Goal: Task Accomplishment & Management: Use online tool/utility

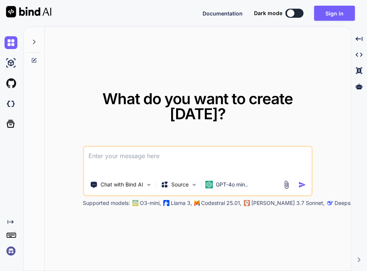
click at [7, 250] on img at bounding box center [11, 251] width 13 height 13
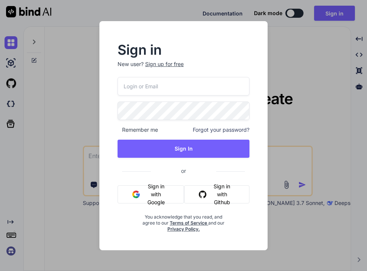
click at [141, 193] on button "Sign in with Google" at bounding box center [150, 194] width 66 height 18
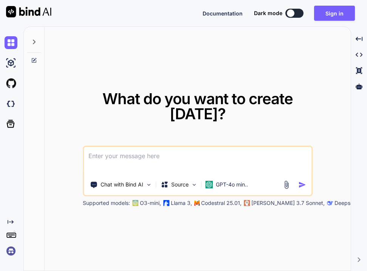
click at [12, 252] on img at bounding box center [11, 251] width 13 height 13
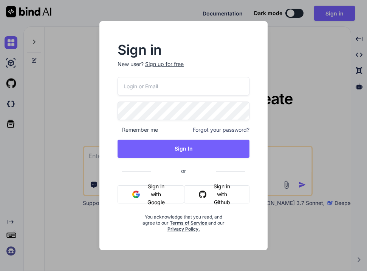
click at [145, 191] on button "Sign in with Google" at bounding box center [150, 194] width 66 height 18
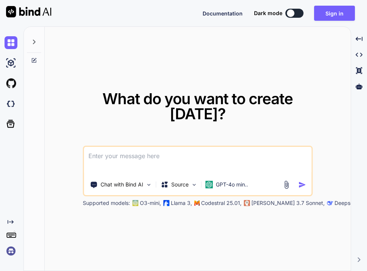
click at [11, 255] on img at bounding box center [11, 251] width 13 height 13
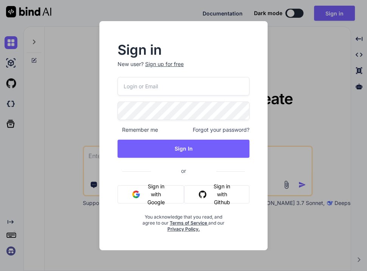
click at [153, 199] on button "Sign in with Google" at bounding box center [150, 194] width 66 height 18
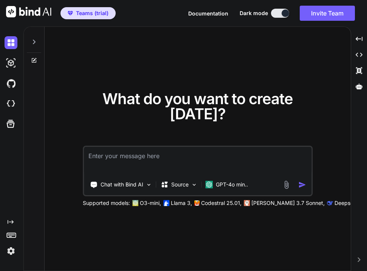
click at [11, 251] on img at bounding box center [11, 251] width 13 height 13
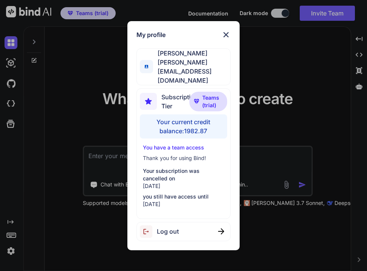
click at [82, 118] on div "My profile [PERSON_NAME] [PERSON_NAME][EMAIL_ADDRESS][DOMAIN_NAME] Subscription…" at bounding box center [183, 135] width 367 height 271
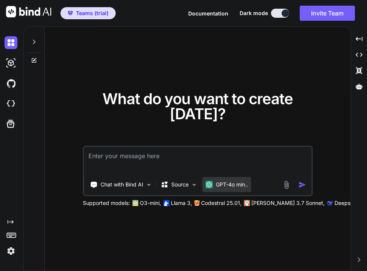
click at [238, 188] on div "GPT-4o min.." at bounding box center [226, 184] width 49 height 15
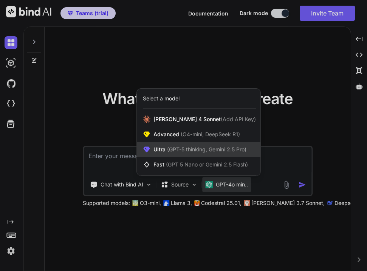
click at [213, 151] on span "(GPT-5 thinking, Gemini 2.5 Pro)" at bounding box center [205, 149] width 81 height 6
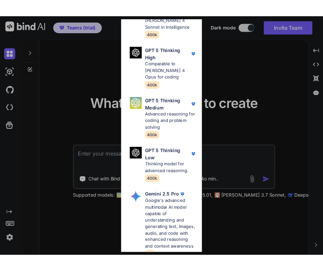
scroll to position [190, 0]
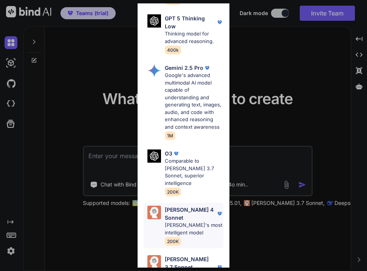
click at [197, 222] on p "[PERSON_NAME]'s most intelligent model" at bounding box center [194, 229] width 59 height 15
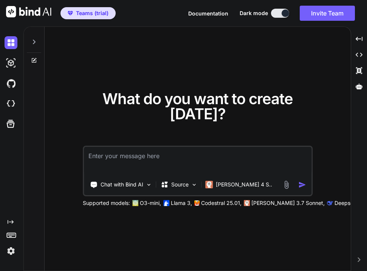
click at [157, 170] on textarea at bounding box center [197, 161] width 227 height 28
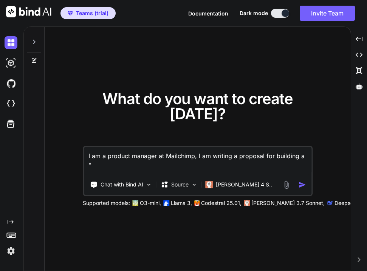
paste textarea "Next Generation Marketing Platform"
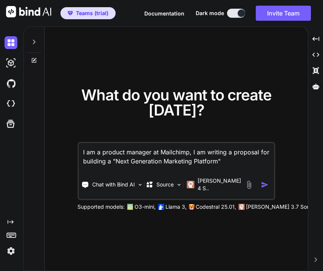
click at [191, 166] on textarea "I am a product manager at Mailchimp, I am writing a proposal for building a "Ne…" at bounding box center [176, 157] width 195 height 28
click at [227, 166] on textarea "I am a product manager at Mailchimp, I am writing a proposal for building a "Ne…" at bounding box center [176, 157] width 195 height 28
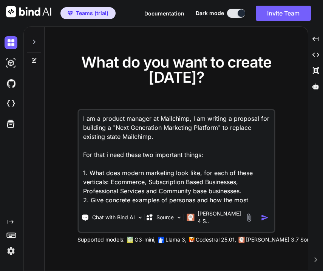
scroll to position [10, 0]
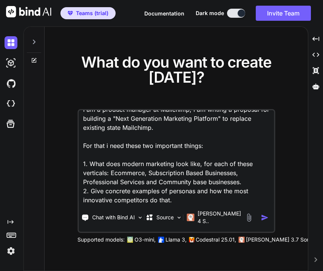
drag, startPoint x: 217, startPoint y: 152, endPoint x: 82, endPoint y: 148, distance: 134.9
click at [82, 148] on textarea "I am a product manager at Mailchimp, I am writing a proposal for building a "Ne…" at bounding box center [176, 157] width 195 height 94
click at [179, 204] on textarea "I am a product manager at Mailchimp, I am writing a proposal for building a "Ne…" at bounding box center [176, 157] width 195 height 94
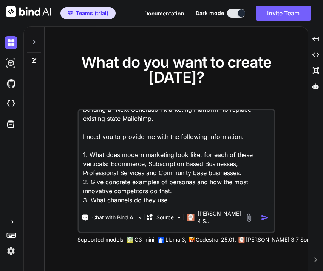
scroll to position [20, 0]
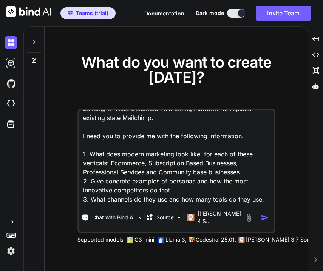
type textarea "I am a product manager at Mailchimp, I am writing a proposal for building a "Ne…"
click at [263, 217] on img "button" at bounding box center [264, 218] width 8 height 8
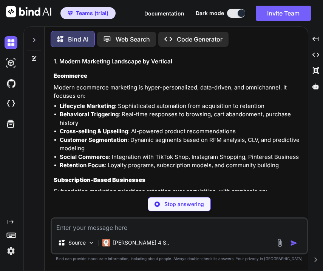
scroll to position [108, 0]
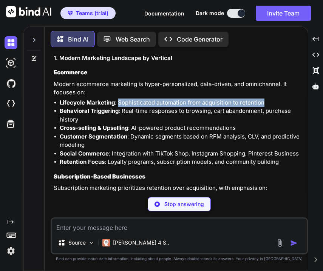
drag, startPoint x: 132, startPoint y: 103, endPoint x: 271, endPoint y: 102, distance: 138.6
click at [271, 102] on li "Lifecycle Marketing : Sophisticated automation from acquisition to retention" at bounding box center [183, 103] width 247 height 9
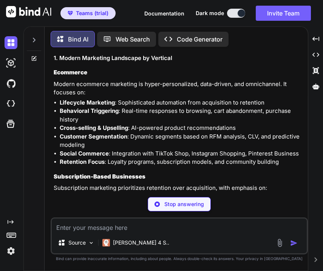
click at [135, 128] on li "Cross-selling & Upselling : AI-powered product recommendations" at bounding box center [183, 128] width 247 height 9
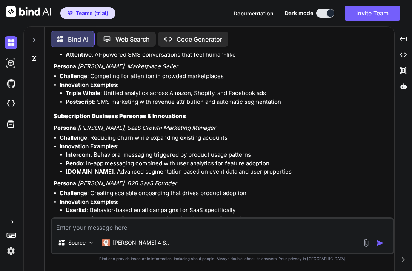
scroll to position [511, 0]
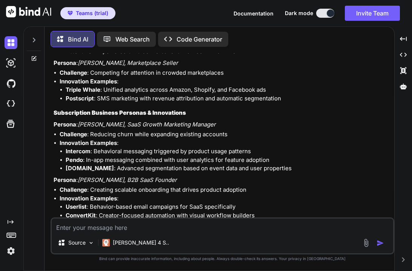
click at [72, 97] on strong "Postscript" at bounding box center [80, 98] width 28 height 7
click at [69, 124] on strong "Persona" at bounding box center [65, 124] width 23 height 7
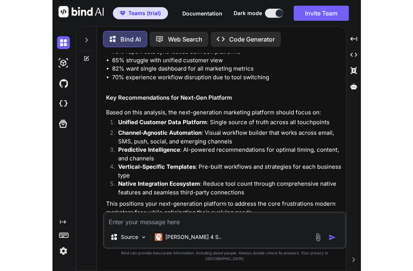
scroll to position [1439, 0]
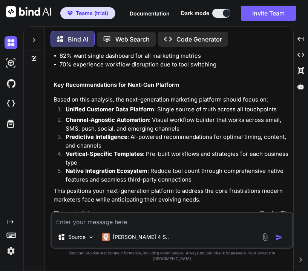
click at [183, 220] on textarea at bounding box center [172, 220] width 241 height 14
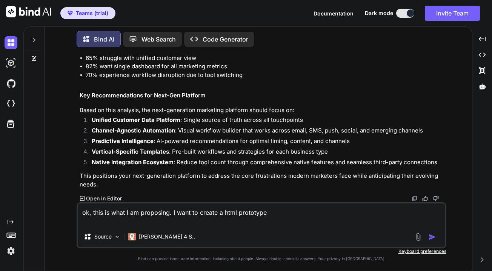
scroll to position [1302, 0]
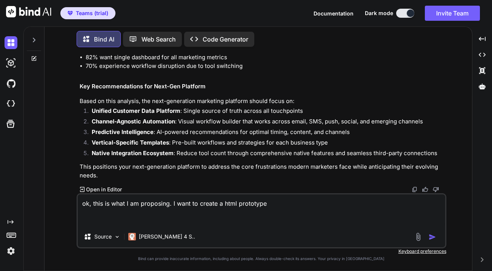
paste textarea "What does modern marketing look like? Modern marketing is Omni-channel, where p…"
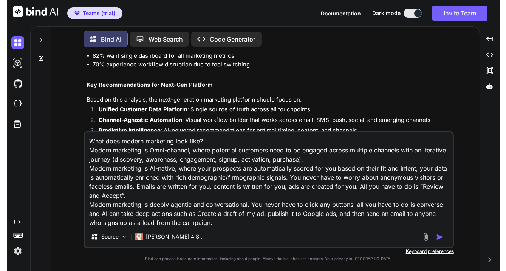
scroll to position [0, 0]
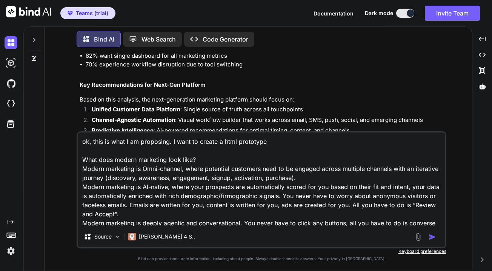
click at [97, 143] on textarea "ok, this is what I am proposing. I want to create a html prototype What does mo…" at bounding box center [262, 180] width 368 height 94
click at [277, 143] on textarea "ok, below is what I am proposing. I want to create a html prototype What does m…" at bounding box center [262, 180] width 368 height 94
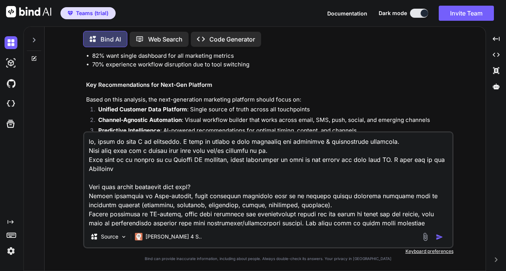
drag, startPoint x: 390, startPoint y: 158, endPoint x: 393, endPoint y: 165, distance: 8.4
click at [366, 165] on textarea at bounding box center [268, 180] width 368 height 94
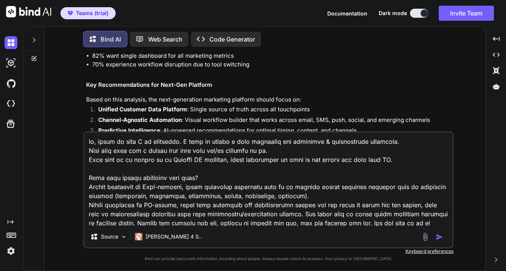
type textarea "ok, below is what I am proposing. I want to create a html prototype for ecommer…"
click at [366, 237] on img "button" at bounding box center [439, 237] width 8 height 8
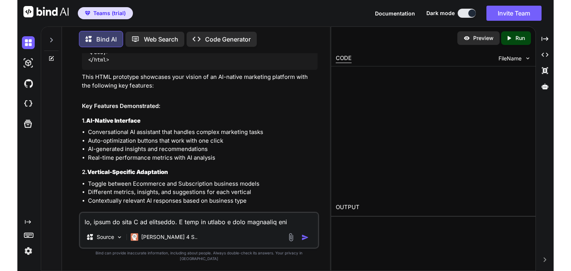
scroll to position [3833, 0]
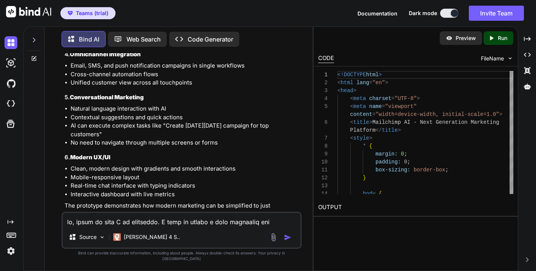
click at [366, 36] on p "Run" at bounding box center [502, 38] width 9 height 8
click at [366, 37] on p "Preview" at bounding box center [466, 38] width 20 height 8
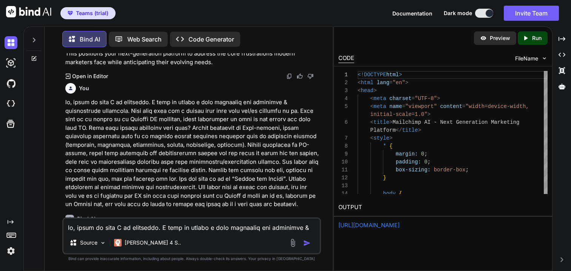
scroll to position [1505, 0]
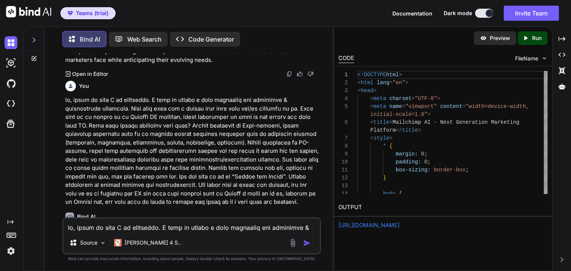
click at [191, 124] on p at bounding box center [192, 151] width 254 height 111
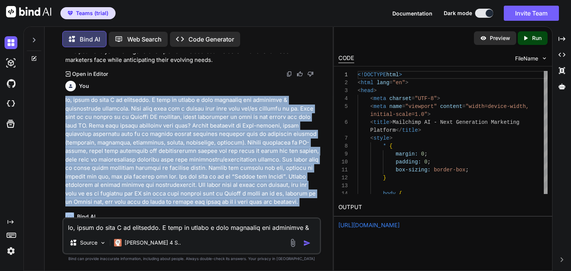
click at [191, 124] on p at bounding box center [192, 151] width 254 height 111
drag, startPoint x: 155, startPoint y: 101, endPoint x: 318, endPoint y: 200, distance: 191.1
click at [318, 200] on p at bounding box center [192, 151] width 254 height 111
copy p "I want to create a html prototype for ecommerce & subscription verticals. Make …"
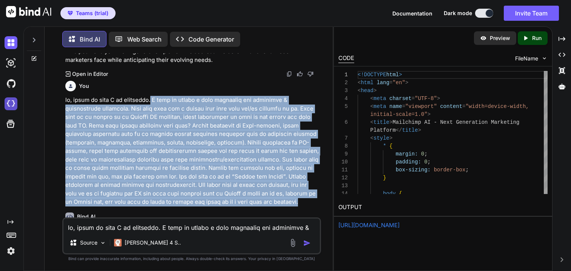
click at [11, 103] on img at bounding box center [11, 103] width 13 height 13
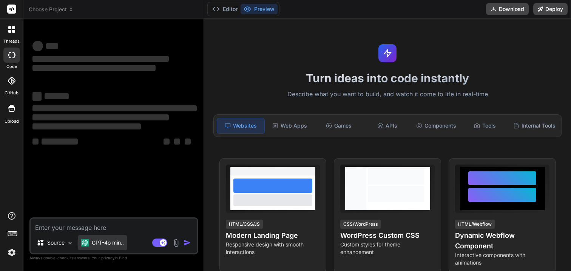
click at [117, 247] on div "GPT-4o min.." at bounding box center [102, 242] width 49 height 15
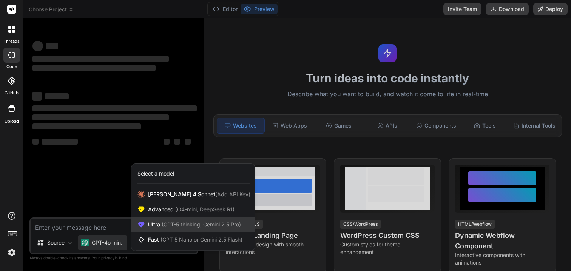
click at [176, 222] on span "(GPT-5 thinking, Gemini 2.5 Pro)" at bounding box center [200, 224] width 81 height 6
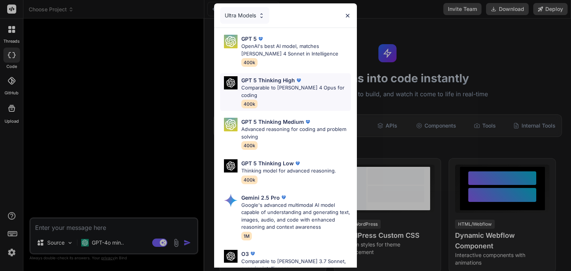
click at [269, 91] on p "Comparable to Claude 4 Opus for coding" at bounding box center [295, 91] width 109 height 15
type textarea "x"
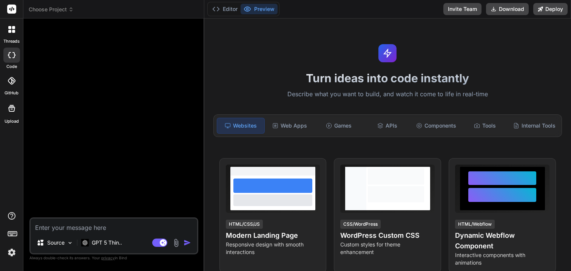
click at [125, 228] on textarea at bounding box center [114, 226] width 166 height 14
paste textarea "I want to create a html prototype for ecommerce & subscription verticals. Make …"
type textarea "I want to create a html prototype for ecommerce & subscription verticals. Make …"
type textarea "x"
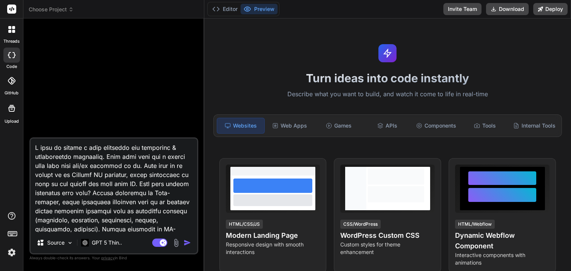
drag, startPoint x: 123, startPoint y: 165, endPoint x: 24, endPoint y: 147, distance: 100.4
click at [24, 147] on div "Bind AI Web Search Created with Pixso. Code Generator Source GPT 5 Thin.. Agent…" at bounding box center [113, 144] width 181 height 252
type textarea "IMake sure it is design an an Agentic AI platform, where everything or most of …"
type textarea "x"
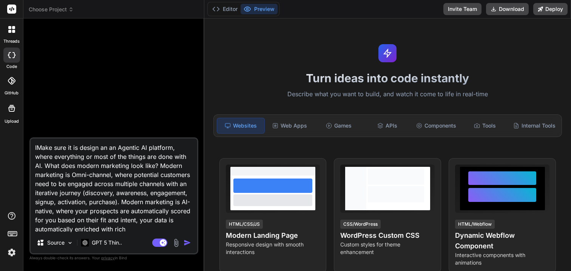
type textarea "I Make sure it is design an an Agentic AI platform, where everything or most of…"
type textarea "x"
type textarea "I wMake sure it is design an an Agentic AI platform, where everything or most o…"
type textarea "x"
type textarea "I waMake sure it is design an an Agentic AI platform, where everything or most …"
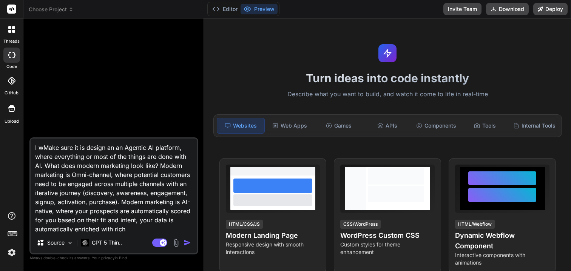
type textarea "x"
type textarea "I wanMake sure it is design an an Agentic AI platform, where everything or most…"
type textarea "x"
type textarea "I wantMake sure it is design an an Agentic AI platform, where everything or mos…"
type textarea "x"
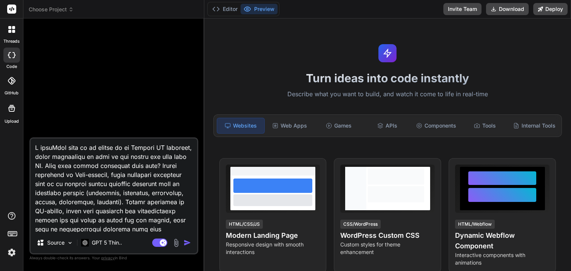
type textarea "I want Make sure it is design an an Agentic AI platform, where everything or mo…"
type textarea "x"
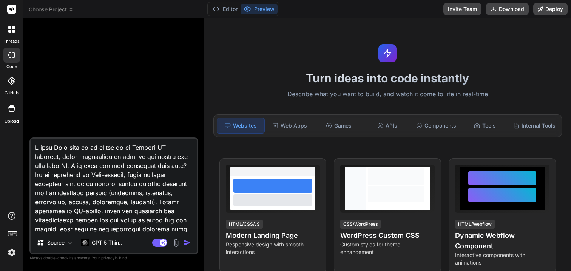
type textarea "I want tMake sure it is design an an Agentic AI platform, where everything or m…"
type textarea "x"
type textarea "I want toMake sure it is design an an Agentic AI platform, where everything or …"
type textarea "x"
type textarea "I want to Make sure it is design an an Agentic AI platform, where everything or…"
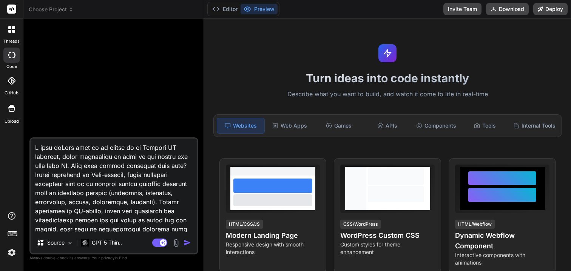
type textarea "x"
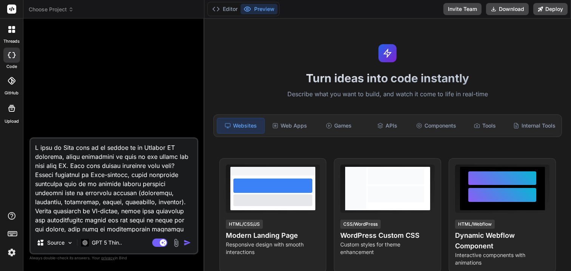
type textarea "I want to cMake sure it is design an an Agentic AI platform, where everything o…"
type textarea "x"
type textarea "I want to crMake sure it is design an an Agentic AI platform, where everything …"
type textarea "x"
type textarea "I want to creMake sure it is design an an Agentic AI platform, where everything…"
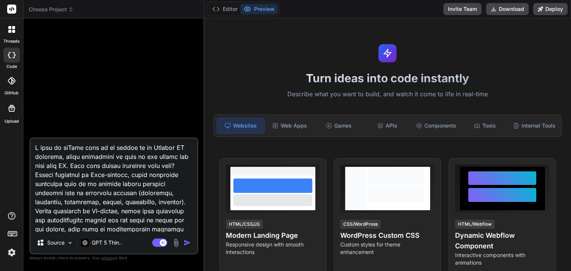
type textarea "x"
type textarea "I want to creaMake sure it is design an an Agentic AI platform, where everythin…"
type textarea "x"
type textarea "I want to creatMake sure it is design an an Agentic AI platform, where everythi…"
type textarea "x"
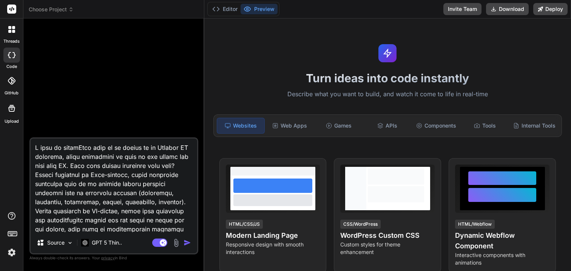
type textarea "I want to createMake sure it is design an an Agentic AI platform, where everyth…"
type textarea "x"
type textarea "I want to create Make sure it is design an an Agentic AI platform, where everyt…"
type textarea "x"
type textarea "I want to create "Make sure it is design an an Agentic AI platform, where every…"
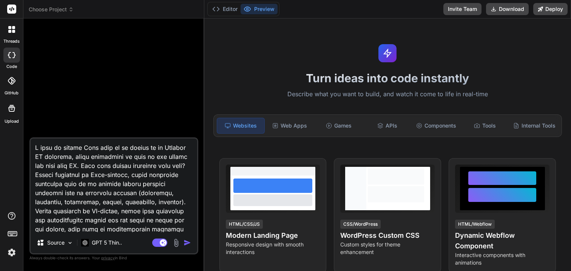
type textarea "x"
type textarea "I want to create "MMake sure it is design an an Agentic AI platform, where ever…"
type textarea "x"
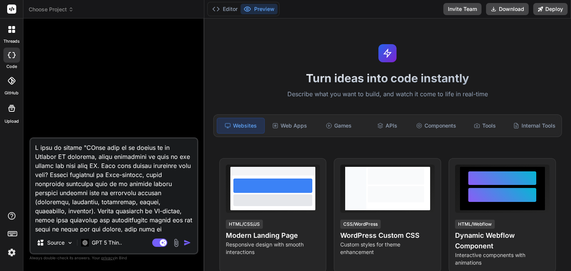
type textarea "I want to create "MaMake sure it is design an an Agentic AI platform, where eve…"
type textarea "x"
type textarea "I want to create "MaiMake sure it is design an an Agentic AI platform, where ev…"
type textarea "x"
type textarea "I want to create "MailMake sure it is design an an Agentic AI platform, where e…"
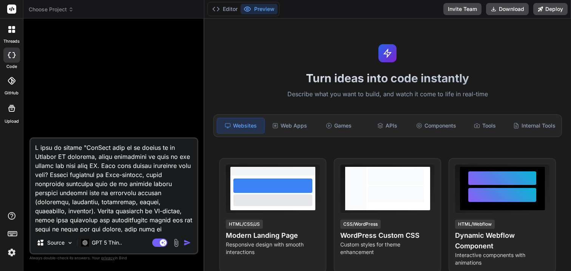
type textarea "x"
type textarea "I want to create "MailcMake sure it is design an an Agentic AI platform, where …"
type textarea "x"
type textarea "I want to create "MailchMake sure it is design an an Agentic AI platform, where…"
type textarea "x"
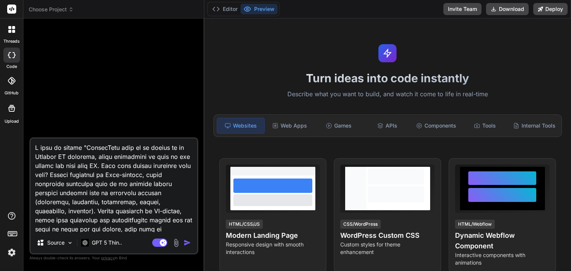
type textarea "I want to create "MailchiMake sure it is design an an Agentic AI platform, wher…"
type textarea "x"
type textarea "I want to create "MailchimMake sure it is design an an Agentic AI platform, whe…"
type textarea "x"
type textarea "I want to create "Mailchim Make sure it is design an an Agentic AI platform, wh…"
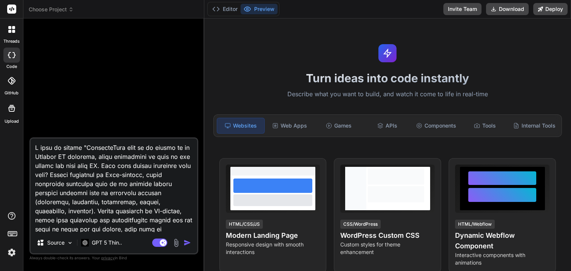
type textarea "x"
type textarea "I want to create "MailchimMake sure it is design an an Agentic AI platform, whe…"
type textarea "x"
type textarea "I want to create "MailchimpMake sure it is design an an Agentic AI platform, wh…"
type textarea "x"
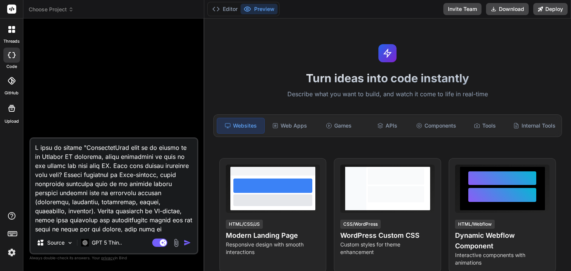
type textarea "I want to create "Mailchimp Make sure it is design an an Agentic AI platform, w…"
type textarea "x"
type textarea "I want to create "Mailchimp AMake sure it is design an an Agentic AI platform, …"
type textarea "x"
type textarea "I want to create "Mailchimp AIMake sure it is design an an Agentic AI platform,…"
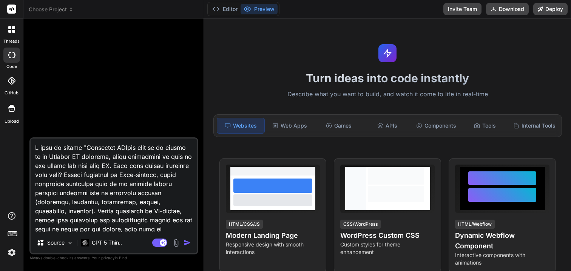
type textarea "x"
type textarea "I want to create "Mailchimp AI"Make sure it is design an an Agentic AI platform…"
type textarea "x"
type textarea "I want to create "Mailchimp AI",Make sure it is design an an Agentic AI platfor…"
type textarea "x"
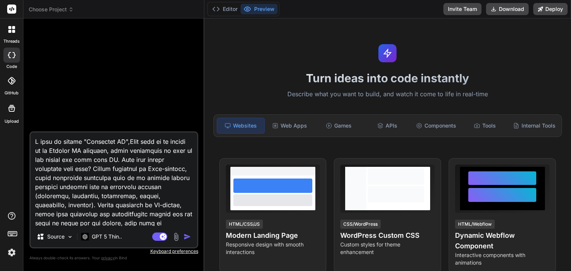
type textarea "I want to create "Mailchimp AI", Make sure it is design an an Agentic AI platfo…"
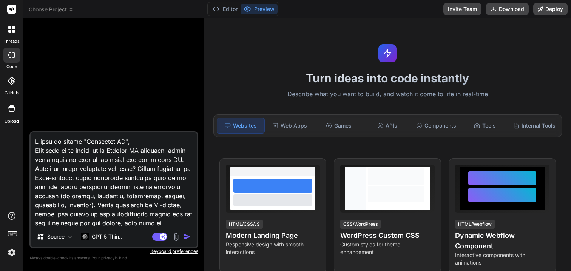
type textarea "x"
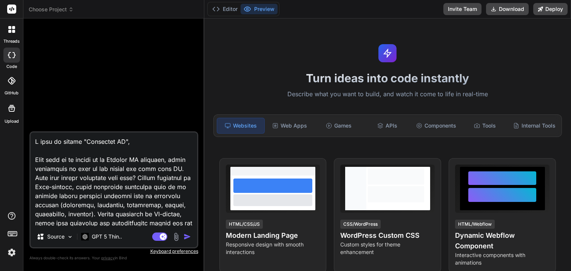
click at [136, 146] on textarea at bounding box center [114, 180] width 166 height 94
type textarea "I want to create "Mailchimp AI", Make sure it is design an an Agentic AI platfo…"
type textarea "x"
type textarea "I want to create "Mailchimp AI", a Make sure it is design an an Agentic AI plat…"
type textarea "x"
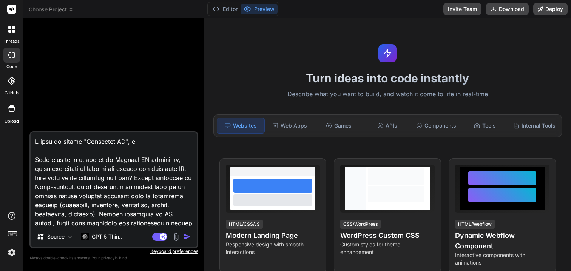
type textarea "I want to create "Mailchimp AI", a Make sure it is design an an Agentic AI plat…"
type textarea "x"
type textarea "I want to create "Mailchimp AI", a m Make sure it is design an an Agentic AI pl…"
type textarea "x"
type textarea "I want to create "Mailchimp AI", a mo Make sure it is design an an Agentic AI p…"
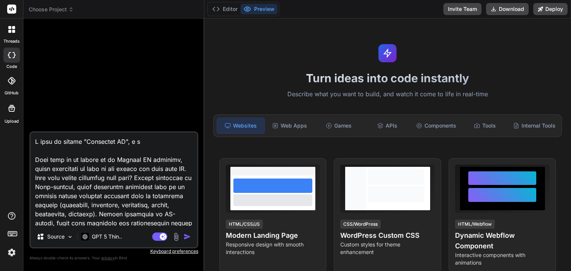
type textarea "x"
type textarea "I want to create "Mailchimp AI", a mod Make sure it is design an an Agentic AI …"
type textarea "x"
type textarea "I want to create "Mailchimp AI", a mode Make sure it is design an an Agentic AI…"
type textarea "x"
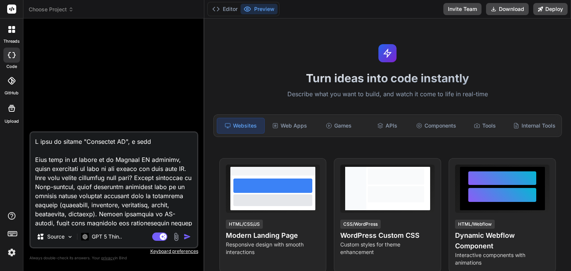
type textarea "I want to create "Mailchimp AI", a moder Make sure it is design an an Agentic A…"
type textarea "x"
type textarea "I want to create "Mailchimp AI", a modern Make sure it is design an an Agentic …"
type textarea "x"
type textarea "I want to create "Mailchimp AI", a modern Make sure it is design an an Agentic …"
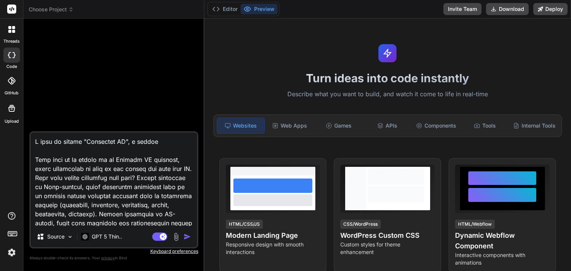
type textarea "x"
type textarea "I want to create "Mailchimp AI", a modern m Make sure it is design an an Agenti…"
type textarea "x"
type textarea "I want to create "Mailchimp AI", a modern ma Make sure it is design an an Agent…"
type textarea "x"
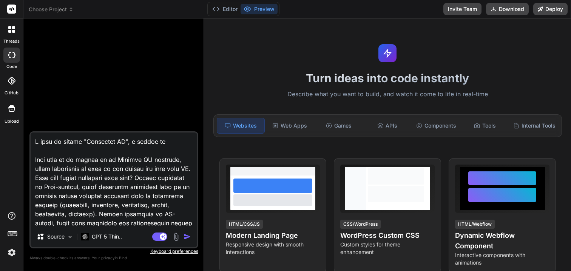
type textarea "I want to create "Mailchimp AI", a modern mar Make sure it is design an an Agen…"
type textarea "x"
type textarea "I want to create "Mailchimp AI", a modern mark Make sure it is design an an Age…"
type textarea "x"
type textarea "I want to create "Mailchimp AI", a modern marke Make sure it is design an an Ag…"
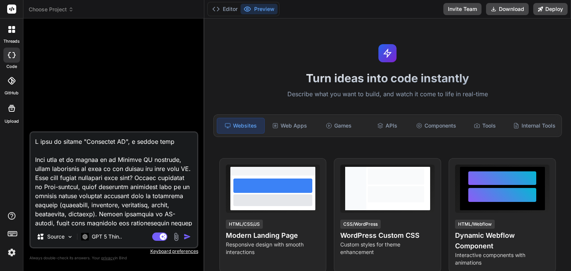
type textarea "x"
type textarea "I want to create "Mailchimp AI", a modern market Make sure it is design an an A…"
type textarea "x"
type textarea "I want to create "Mailchimp AI", a modern marketi Make sure it is design an an …"
type textarea "x"
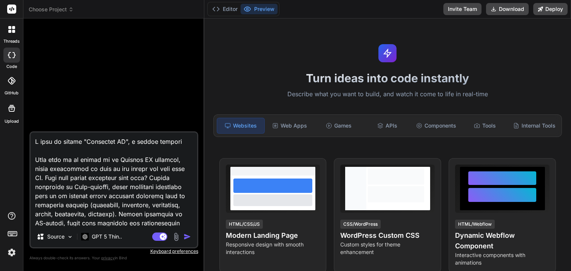
type textarea "I want to create "Mailchimp AI", a modern marketin Make sure it is design an an…"
type textarea "x"
type textarea "I want to create "Mailchimp AI", a modern marketing Make sure it is design an a…"
type textarea "x"
type textarea "I want to create "Mailchimp AI", a modern marketing Make sure it is design an a…"
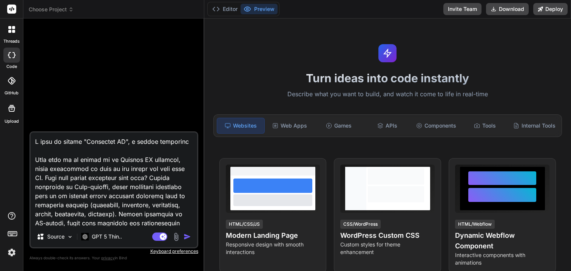
type textarea "x"
type textarea "I want to create "Mailchimp AI", a modern marketing p Make sure it is design an…"
type textarea "x"
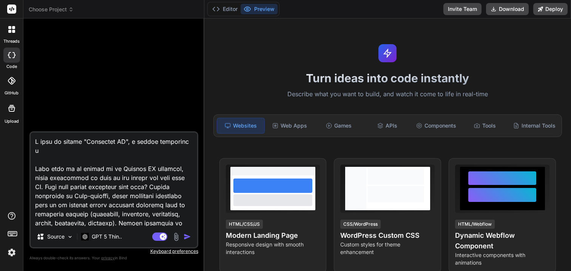
type textarea "I want to create "Mailchimp AI", a modern marketing pl Make sure it is design a…"
type textarea "x"
type textarea "I want to create "Mailchimp AI", a modern marketing pla Make sure it is design …"
type textarea "x"
type textarea "I want to create "Mailchimp AI", a modern marketing plat Make sure it is design…"
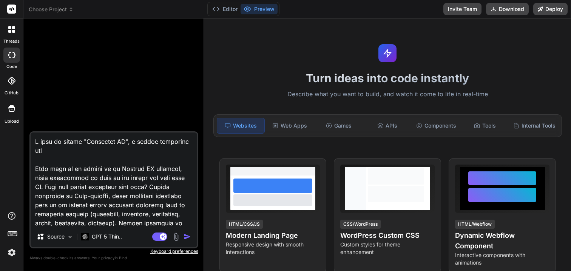
type textarea "x"
type textarea "I want to create "Mailchimp AI", a modern marketing platf Make sure it is desig…"
type textarea "x"
type textarea "I want to create "Mailchimp AI", a modern marketing platfo Make sure it is desi…"
type textarea "x"
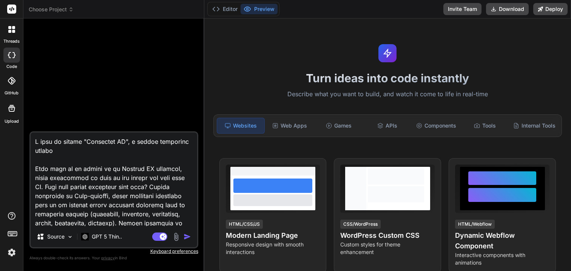
type textarea "I want to create "Mailchimp AI", a modern marketing platfor Make sure it is des…"
type textarea "x"
type textarea "I want to create "Mailchimp AI", a modern marketing platform Make sure it is de…"
type textarea "x"
type textarea "I want to create "Mailchimp AI", a modern marketing platform Make sure it is de…"
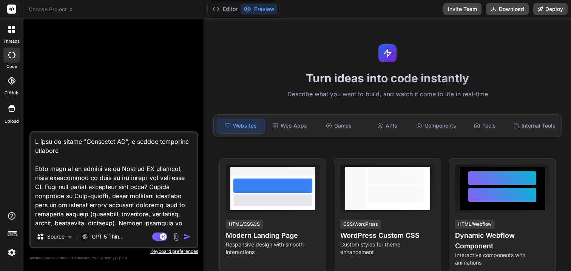
type textarea "x"
type textarea "I want to create "Mailchimp AI", a modern marketing platform w Make sure it is …"
type textarea "x"
type textarea "I want to create "Mailchimp AI", a modern marketing platform wh Make sure it is…"
type textarea "x"
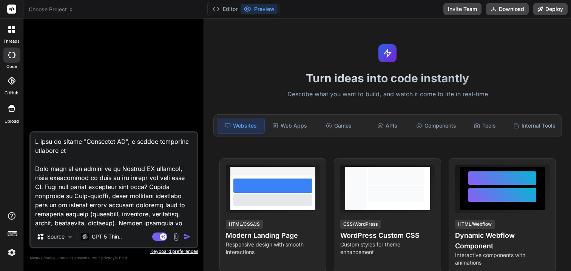
type textarea "I want to create "Mailchimp AI", a modern marketing platform whi Make sure it i…"
type textarea "x"
type textarea "I want to create "Mailchimp AI", a modern marketing platform whic Make sure it …"
type textarea "x"
type textarea "I want to create "Mailchimp AI", a modern marketing platform which Make sure it…"
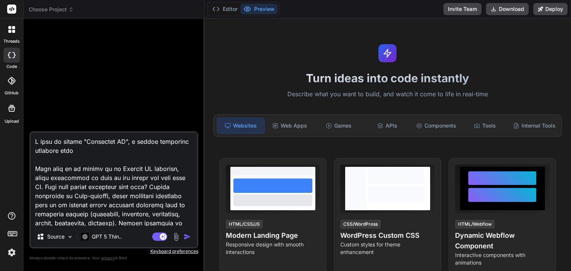
type textarea "x"
type textarea "I want to create "Mailchimp AI", a modern marketing platform which Make sure it…"
type textarea "x"
type textarea "I want to create "Mailchimp AI", a modern marketing platform which e Make sure …"
type textarea "x"
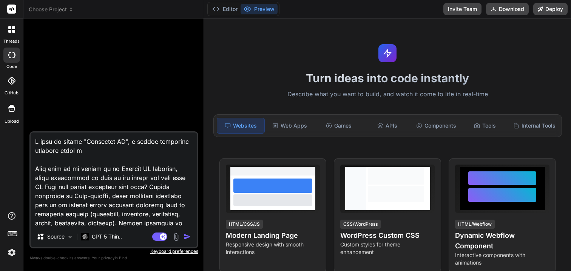
type textarea "I want to create "Mailchimp AI", a modern marketing platform which en Make sure…"
type textarea "x"
type textarea "I want to create "Mailchimp AI", a modern marketing platform which ena Make sur…"
type textarea "x"
type textarea "I want to create "Mailchimp AI", a modern marketing platform which enab Make su…"
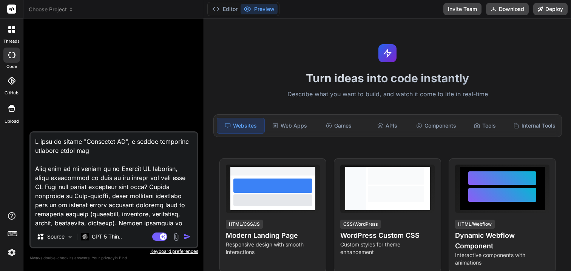
type textarea "x"
type textarea "I want to create "Mailchimp AI", a modern marketing platform which enabl Make s…"
type textarea "x"
type textarea "I want to create "Mailchimp AI", a modern marketing platform which enable Make …"
type textarea "x"
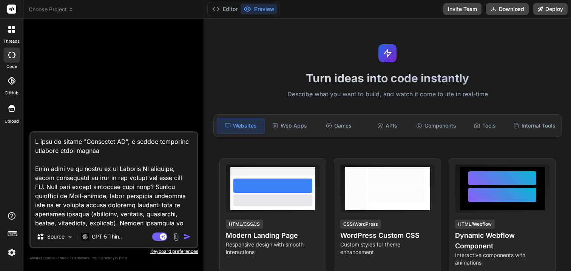
type textarea "I want to create "Mailchimp AI", a modern marketing platform which enables Make…"
type textarea "x"
type textarea "I want to create "Mailchimp AI", a modern marketing platform which enables Make…"
type textarea "x"
type textarea "I want to create "Mailchimp AI", a modern marketing platform which enables m Ma…"
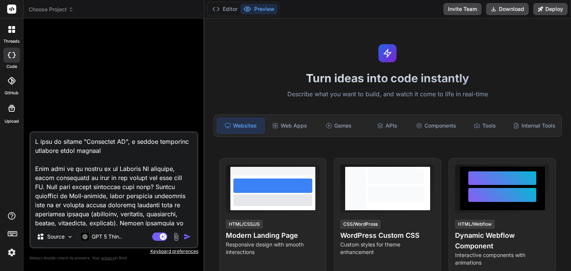
type textarea "x"
type textarea "I want to create "Mailchimp AI", a modern marketing platform which enables ma M…"
type textarea "x"
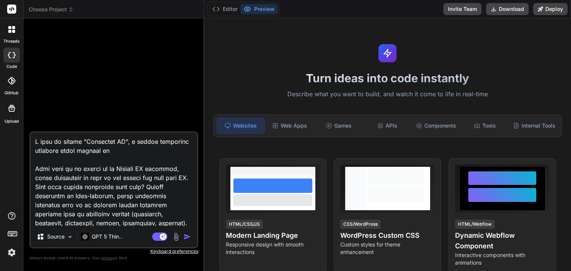
type textarea "I want to create "Mailchimp AI", a modern marketing platform which enables mar …"
type textarea "x"
type textarea "I want to create "Mailchimp AI", a modern marketing platform which enables mare…"
type textarea "x"
type textarea "I want to create "Mailchimp AI", a modern marketing platform which enables mare…"
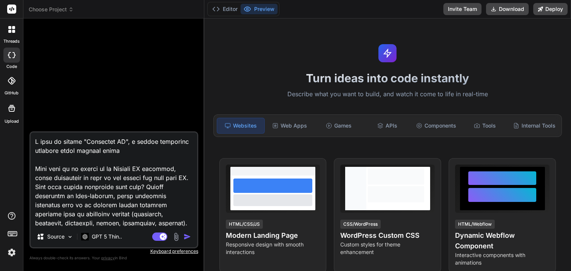
type textarea "x"
type textarea "I want to create "Mailchimp AI", a modern marketing platform which enables mare…"
type textarea "x"
type textarea "I want to create "Mailchimp AI", a modern marketing platform which enables mare…"
type textarea "x"
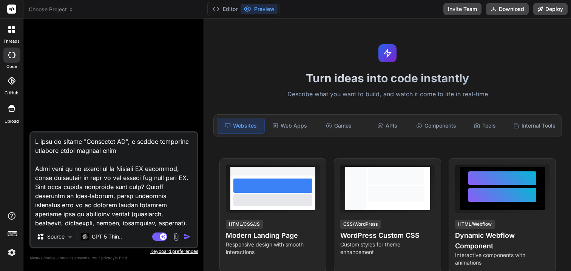
type textarea "I want to create "Mailchimp AI", a modern marketing platform which enables mar …"
type textarea "x"
type textarea "I want to create "Mailchimp AI", a modern marketing platform which enables mare…"
type textarea "x"
type textarea "I want to create "Mailchimp AI", a modern marketing platform which enables mare…"
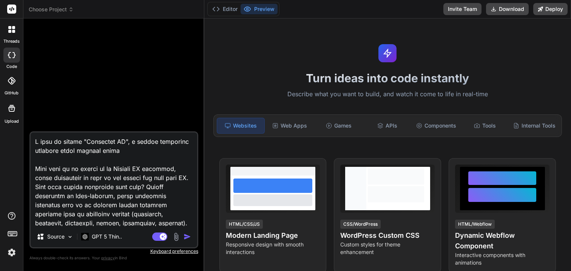
type textarea "x"
type textarea "I want to create "Mailchimp AI", a modern marketing platform which enables mar …"
type textarea "x"
type textarea "I want to create "Mailchimp AI", a modern marketing platform which enables mark…"
type textarea "x"
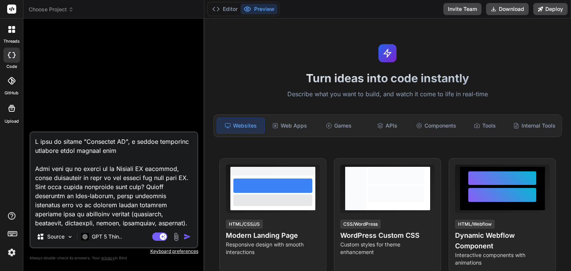
type textarea "I want to create "Mailchimp AI", a modern marketing platform which enables mark…"
type textarea "x"
type textarea "I want to create "Mailchimp AI", a modern marketing platform which enables mark…"
type textarea "x"
type textarea "I want to create "Mailchimp AI", a modern marketing platform which enables mark…"
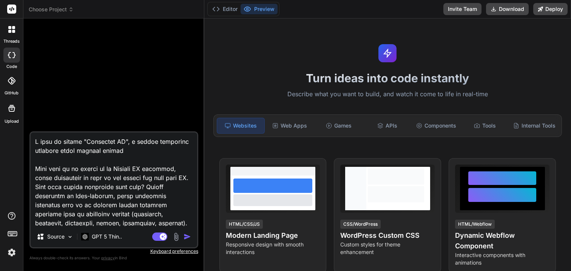
type textarea "x"
type textarea "I want to create "Mailchimp AI", a modern marketing platform which enables mark…"
type textarea "x"
type textarea "I want to create "Mailchimp AI", a modern marketing platform which enables mark…"
type textarea "x"
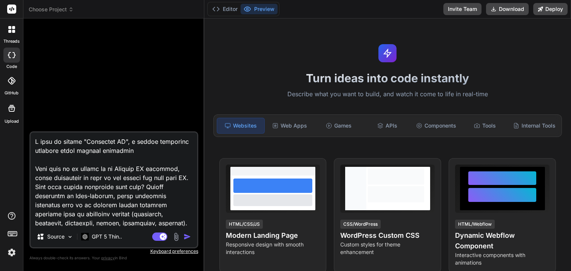
type textarea "I want to create "Mailchimp AI", a modern marketing platform which enables mark…"
type textarea "x"
type textarea "I want to create "Mailchimp AI", a modern marketing platform which enables mark…"
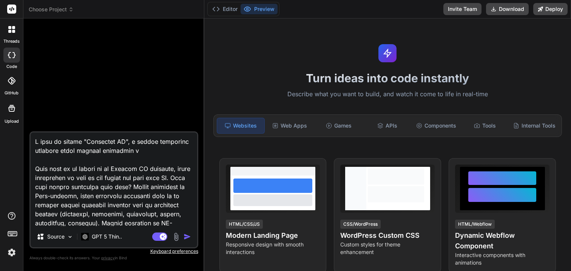
type textarea "x"
type textarea "I want to create "Mailchimp AI", a modern marketing platform which enables mark…"
type textarea "x"
type textarea "I want to create "Mailchimp AI", a modern marketing platform which enables mark…"
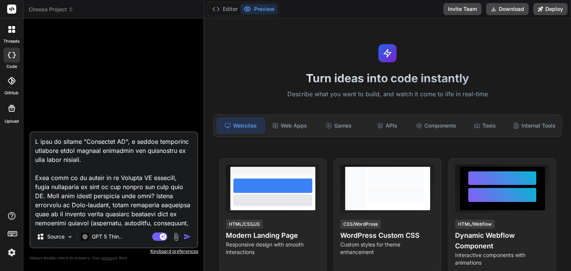
click at [183, 188] on textarea at bounding box center [114, 180] width 166 height 94
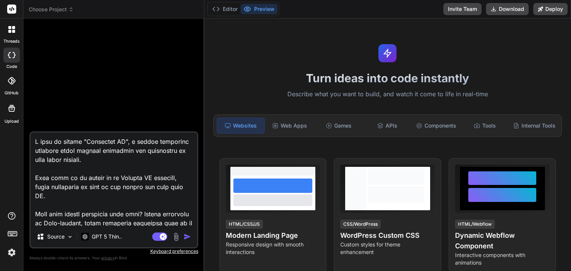
click at [153, 162] on textarea at bounding box center [114, 180] width 166 height 94
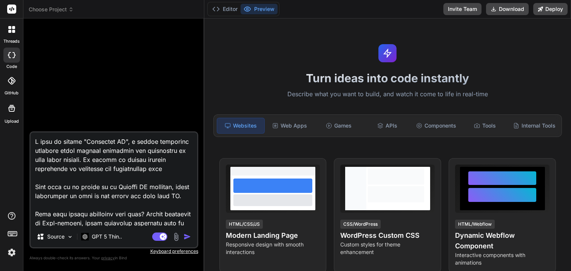
click at [117, 166] on textarea at bounding box center [114, 180] width 166 height 94
click at [170, 167] on textarea at bounding box center [114, 180] width 166 height 94
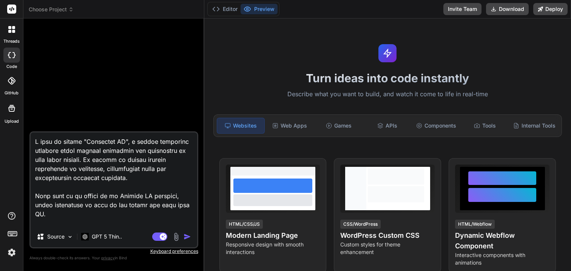
click at [187, 205] on textarea at bounding box center [114, 180] width 166 height 94
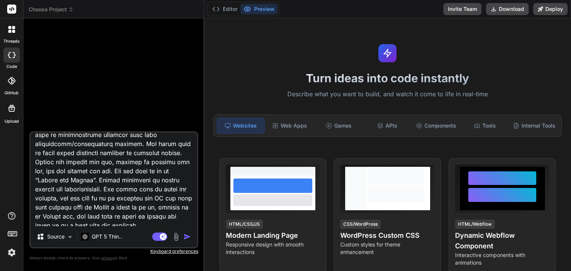
scroll to position [165, 0]
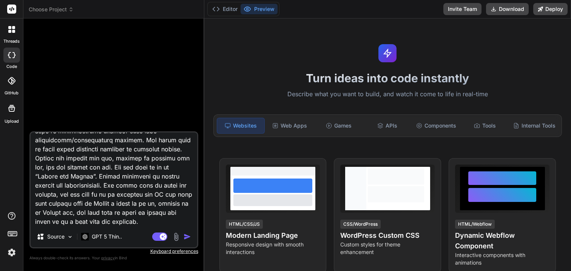
click at [157, 224] on textarea at bounding box center [114, 180] width 166 height 94
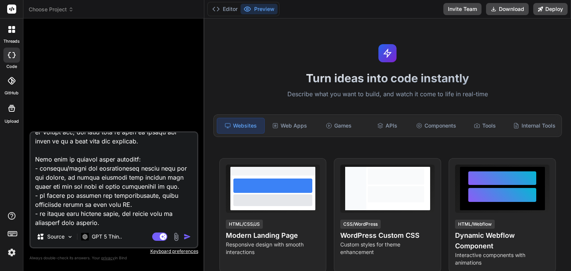
scroll to position [263, 0]
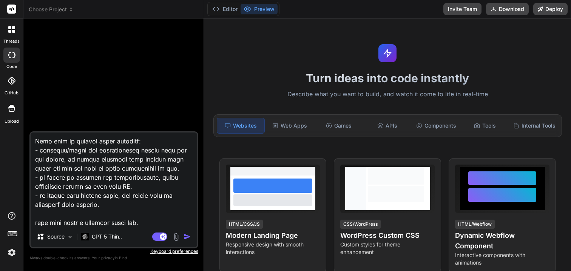
click at [135, 207] on textarea at bounding box center [114, 180] width 166 height 94
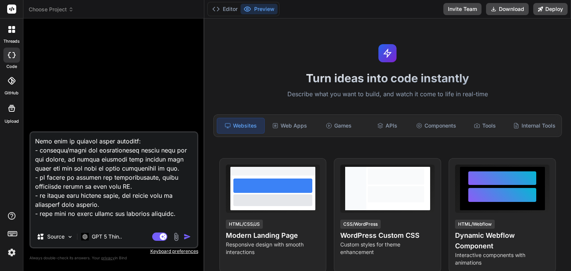
click at [139, 204] on textarea at bounding box center [114, 180] width 166 height 94
click at [187, 235] on img "button" at bounding box center [187, 237] width 8 height 8
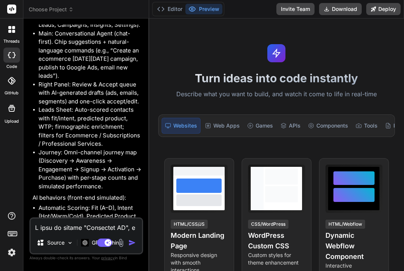
scroll to position [1031, 0]
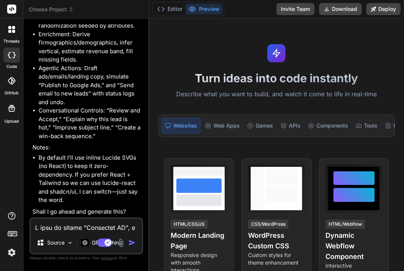
click at [79, 225] on textarea at bounding box center [86, 226] width 111 height 14
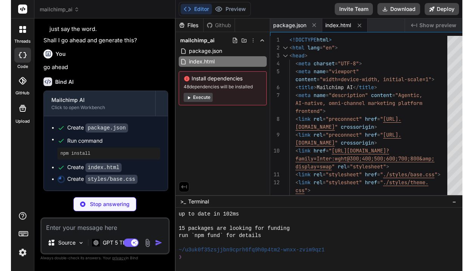
scroll to position [1028, 0]
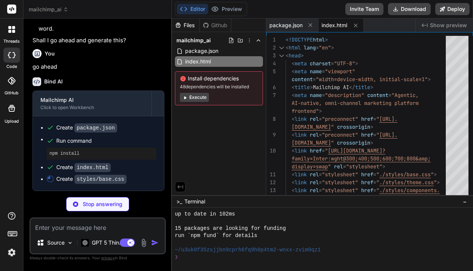
click at [178, 188] on icon at bounding box center [180, 186] width 7 height 7
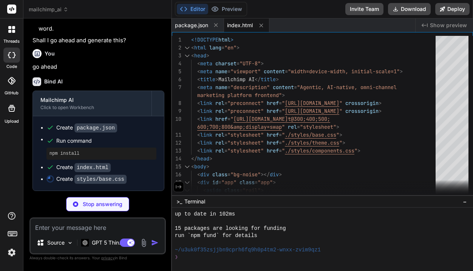
click at [178, 188] on icon at bounding box center [178, 186] width 7 height 7
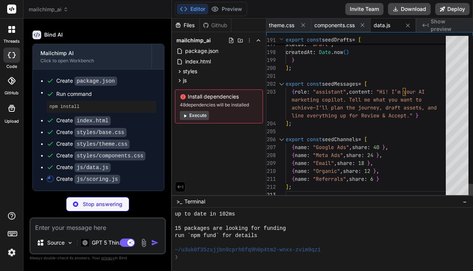
scroll to position [63, 0]
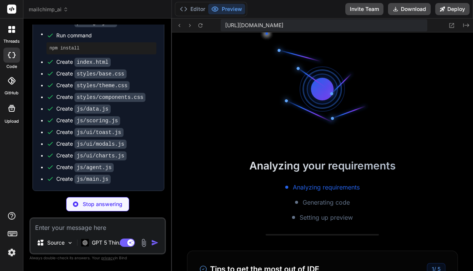
scroll to position [1124, 0]
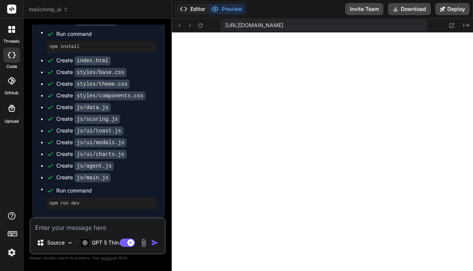
click at [199, 10] on button "Editor" at bounding box center [192, 9] width 31 height 11
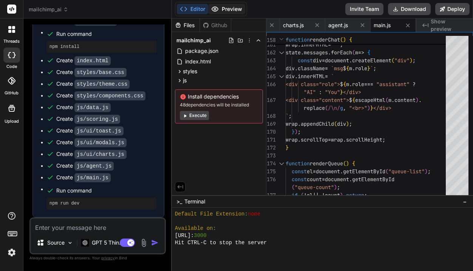
click at [232, 13] on button "Preview" at bounding box center [226, 9] width 37 height 11
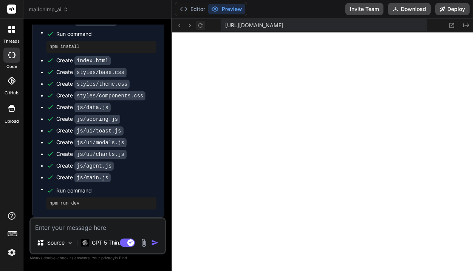
click at [199, 27] on icon at bounding box center [200, 25] width 6 height 6
click at [200, 25] on icon at bounding box center [200, 25] width 6 height 6
click at [195, 8] on button "Editor" at bounding box center [192, 9] width 31 height 11
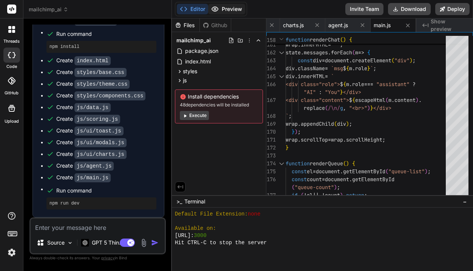
click at [231, 8] on button "Preview" at bounding box center [226, 9] width 37 height 11
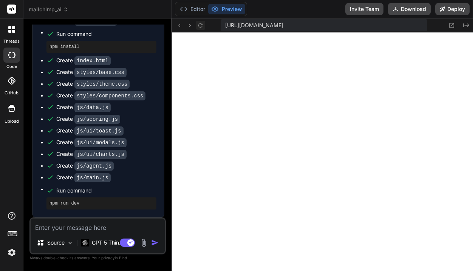
click at [200, 26] on icon at bounding box center [200, 25] width 6 height 6
click at [86, 235] on div "GPT 5 Thin.." at bounding box center [101, 242] width 47 height 15
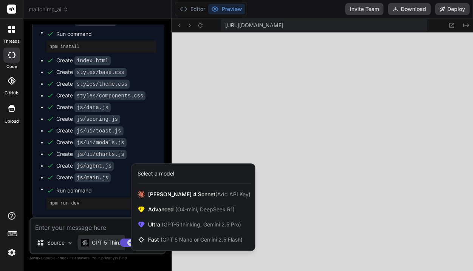
click at [84, 228] on div at bounding box center [236, 135] width 473 height 271
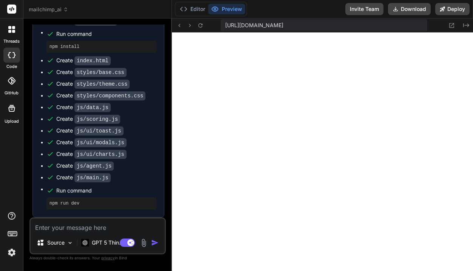
click at [85, 226] on textarea at bounding box center [98, 226] width 134 height 14
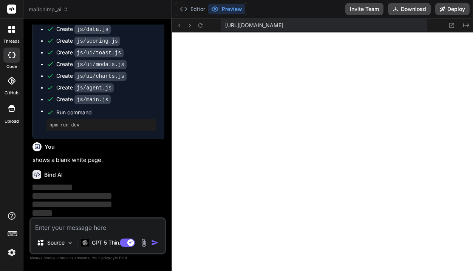
scroll to position [1215, 0]
click at [190, 13] on button "Editor" at bounding box center [192, 9] width 31 height 11
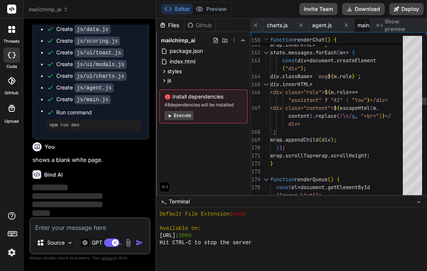
scroll to position [1324, 0]
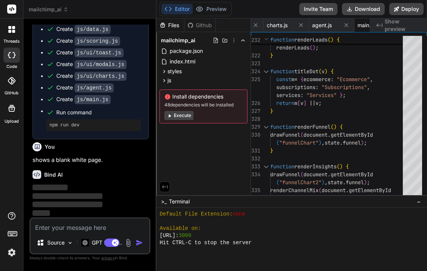
click at [417, 203] on span "−" at bounding box center [418, 202] width 4 height 8
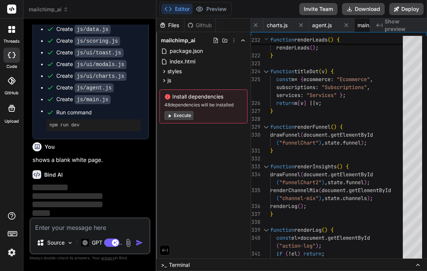
click at [180, 267] on span "Terminal" at bounding box center [179, 265] width 21 height 8
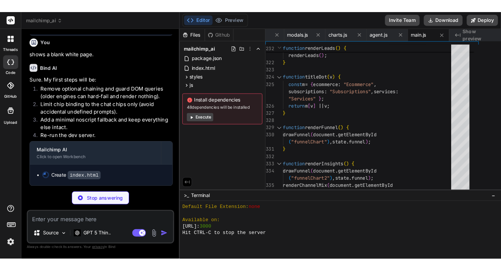
scroll to position [0, 362]
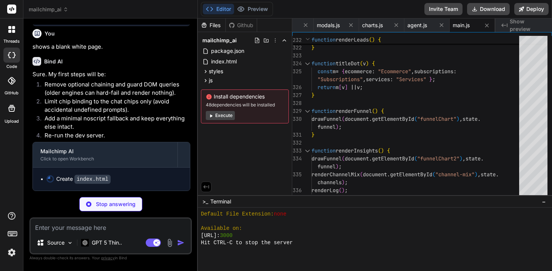
click at [6, 119] on label "Upload" at bounding box center [12, 121] width 14 height 6
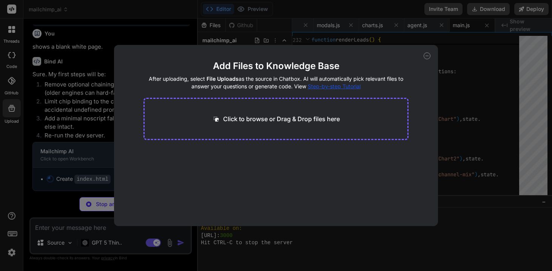
click at [426, 56] on icon at bounding box center [427, 55] width 7 height 7
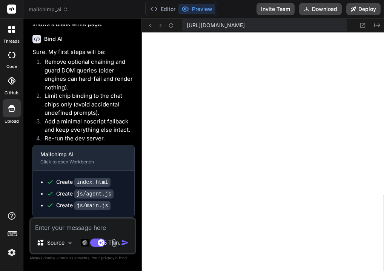
scroll to position [1643, 0]
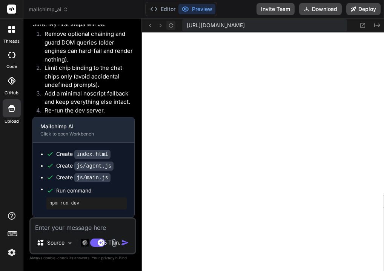
click at [172, 27] on icon at bounding box center [171, 25] width 6 height 6
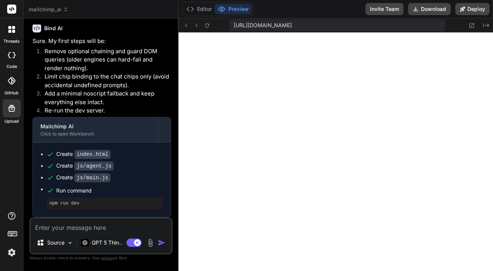
scroll to position [0, 0]
click at [196, 9] on button "Editor" at bounding box center [198, 9] width 31 height 11
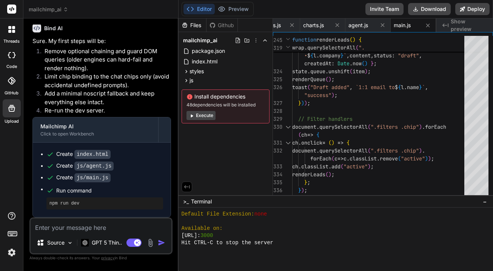
click at [228, 250] on div at bounding box center [333, 250] width 302 height 7
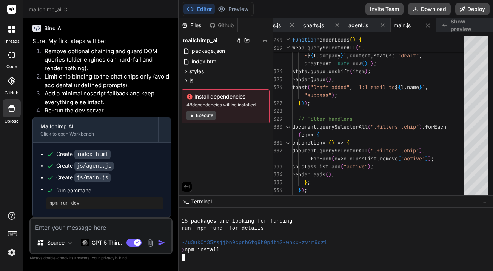
scroll to position [703, 0]
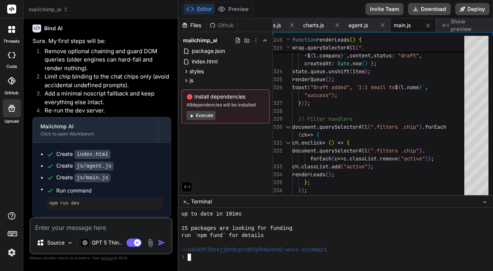
click at [229, 3] on div "Editor Preview" at bounding box center [218, 9] width 72 height 14
click at [229, 7] on button "Preview" at bounding box center [233, 9] width 37 height 11
click at [203, 261] on div at bounding box center [336, 239] width 314 height 63
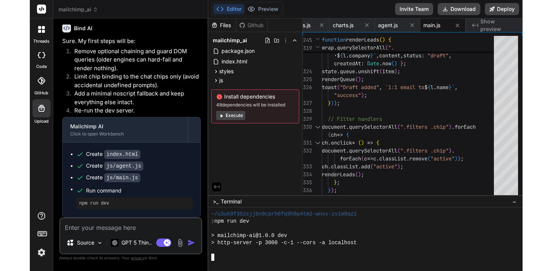
scroll to position [868, 0]
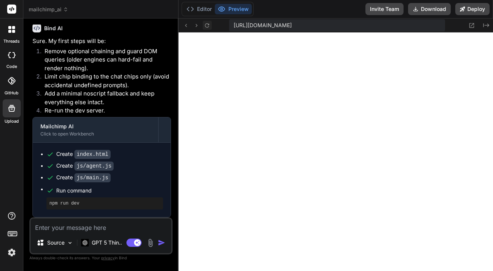
click at [209, 26] on icon at bounding box center [207, 25] width 4 height 4
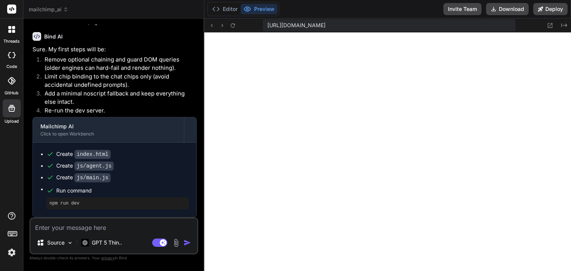
scroll to position [0, 350]
click at [119, 237] on div "GPT 5 Thin.." at bounding box center [101, 242] width 47 height 15
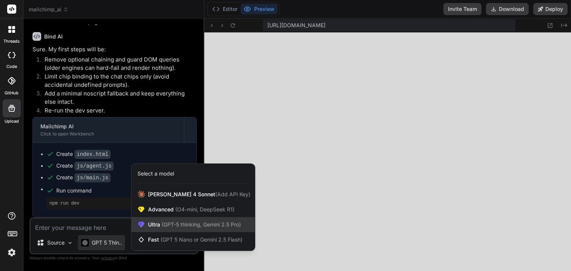
click at [166, 224] on span "(GPT-5 thinking, Gemini 2.5 Pro)" at bounding box center [200, 224] width 81 height 6
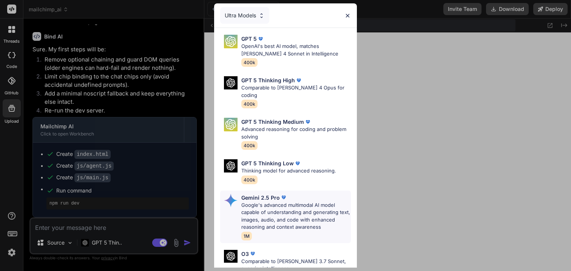
scroll to position [78, 0]
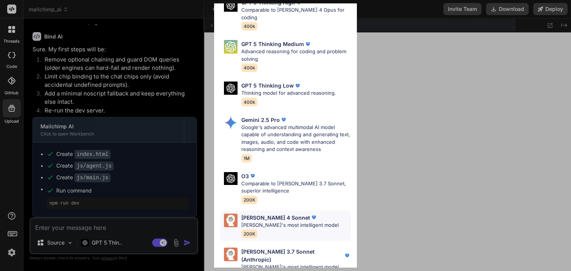
click at [280, 222] on p "Claude's most intelligent model" at bounding box center [289, 226] width 97 height 8
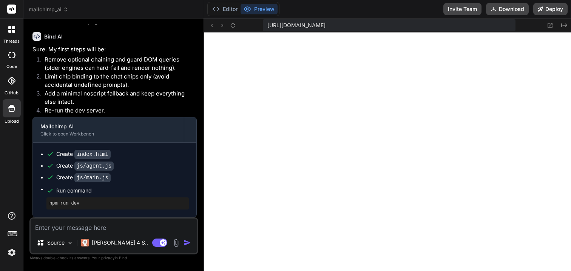
click at [133, 229] on textarea at bounding box center [114, 226] width 166 height 14
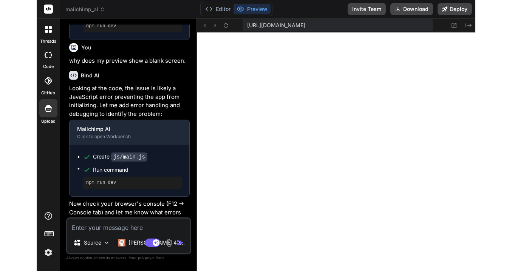
scroll to position [1649, 0]
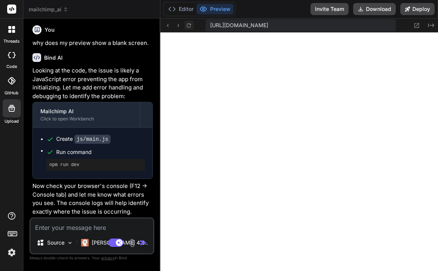
click at [189, 24] on icon at bounding box center [189, 25] width 6 height 6
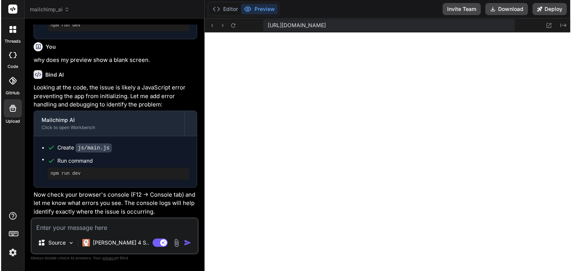
scroll to position [0, 350]
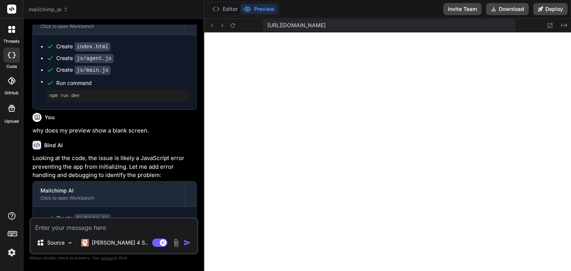
scroll to position [1313, 0]
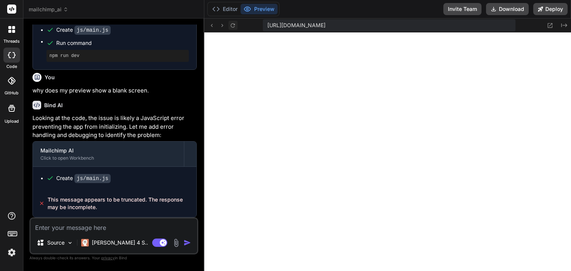
click at [233, 23] on icon at bounding box center [233, 25] width 4 height 4
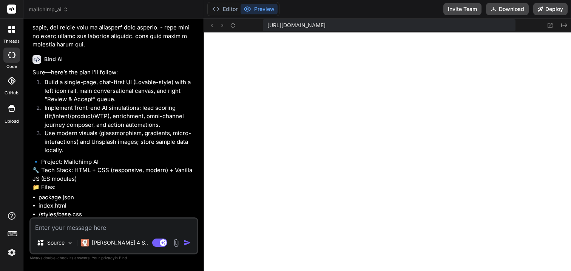
scroll to position [0, 0]
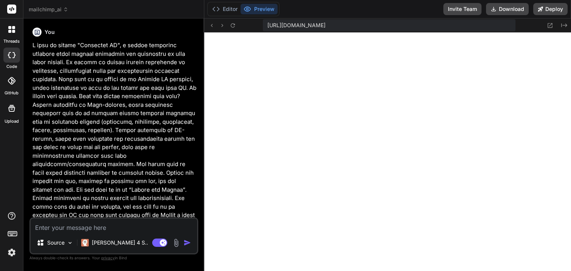
click at [118, 103] on p at bounding box center [114, 173] width 164 height 264
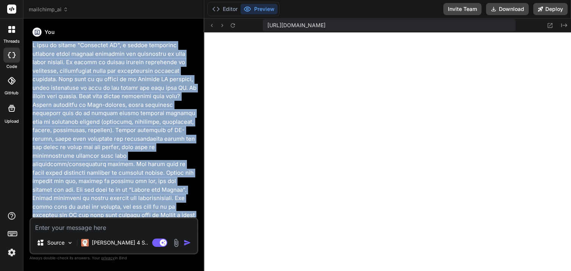
click at [118, 103] on p at bounding box center [114, 173] width 164 height 264
copy div "I want to create "Mailchimp AI", a modern marketing platform which enables mark…"
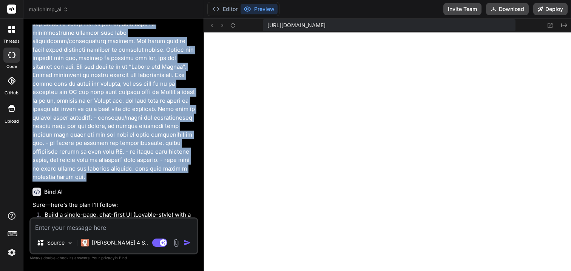
scroll to position [59, 0]
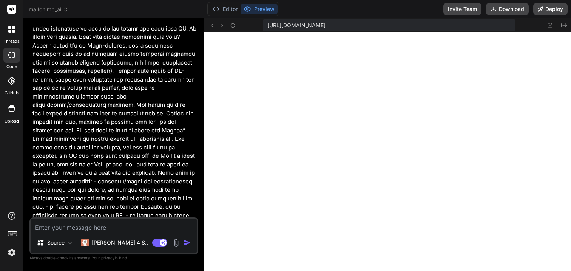
click at [13, 31] on icon at bounding box center [13, 31] width 3 height 3
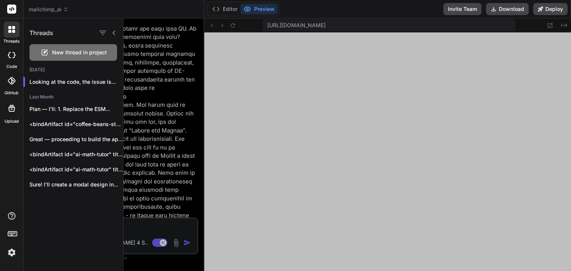
click at [69, 49] on span "New thread in project" at bounding box center [79, 53] width 55 height 8
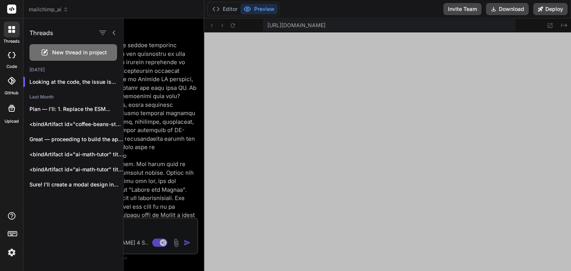
scroll to position [265, 0]
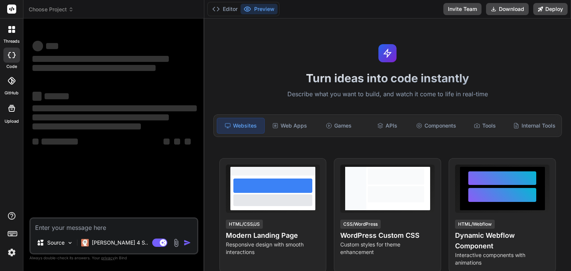
type textarea "x"
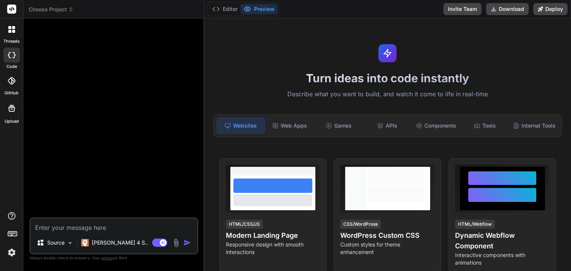
click at [119, 226] on textarea at bounding box center [114, 226] width 166 height 14
paste textarea "I want to create "Mailchimp AI", a modern marketing platform which enables mark…"
type textarea "I want to create "Mailchimp AI", a modern marketing platform which enables mark…"
type textarea "x"
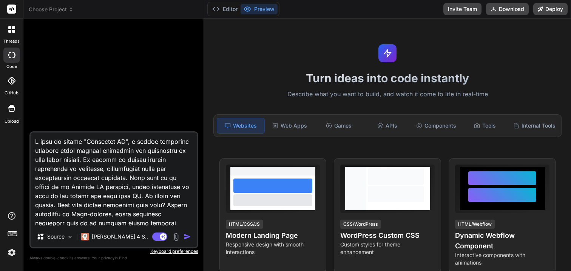
scroll to position [227, 0]
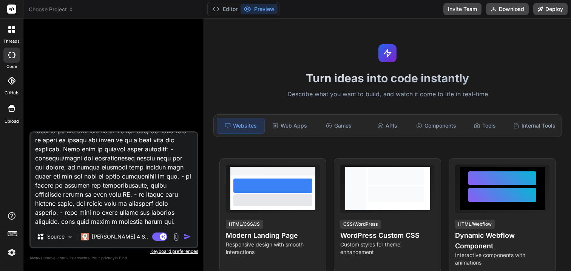
type textarea "I want to create "Mailchimp AI", a modern marketing platform which enables mark…"
type textarea "x"
type textarea "I want to create "Mailchimp AI", a modern marketing platform which enables mark…"
type textarea "x"
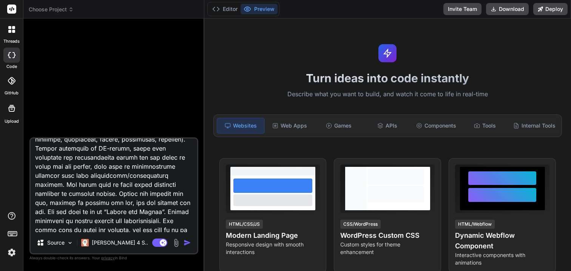
scroll to position [0, 0]
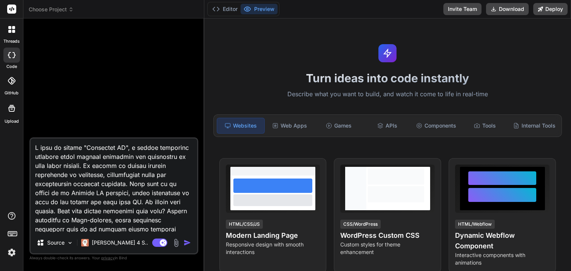
type textarea "I want to create "Mailchimp AI", a modern marketing platform which enables mark…"
click at [186, 244] on img "button" at bounding box center [187, 243] width 8 height 8
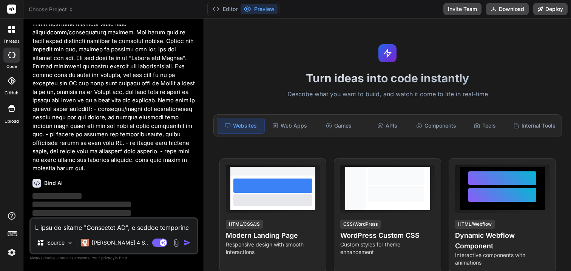
scroll to position [132, 0]
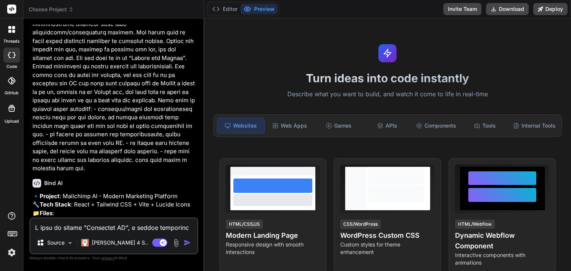
type textarea "x"
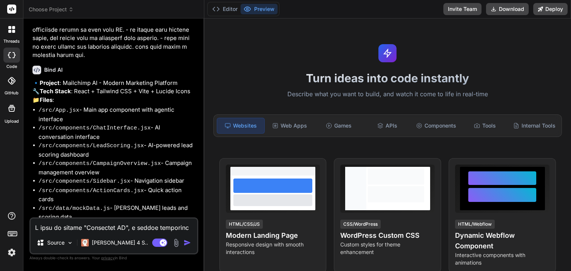
scroll to position [244, 0]
click at [105, 228] on textarea at bounding box center [114, 226] width 166 height 14
type textarea "o"
type textarea "x"
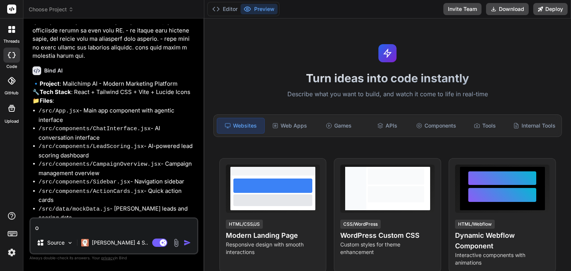
type textarea "x"
type textarea "g"
type textarea "x"
type textarea "go"
type textarea "x"
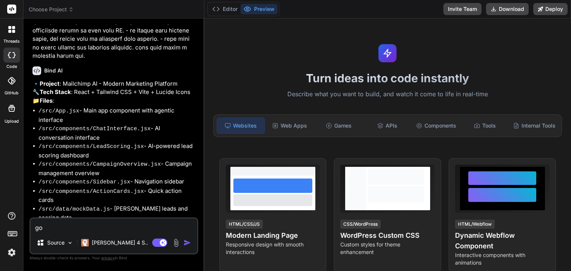
type textarea "go"
type textarea "x"
type textarea "go a"
type textarea "x"
type textarea "go ah"
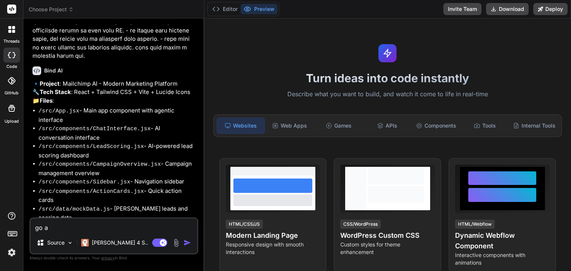
type textarea "x"
type textarea "go ahe"
type textarea "x"
type textarea "go ahea"
type textarea "x"
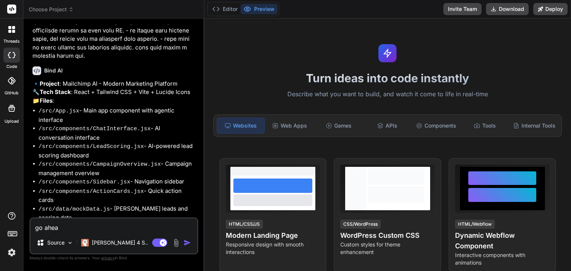
type textarea "go ahead"
type textarea "x"
type textarea "go ahead."
type textarea "x"
type textarea "go ahead."
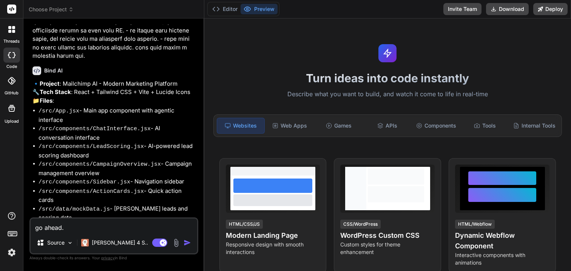
type textarea "x"
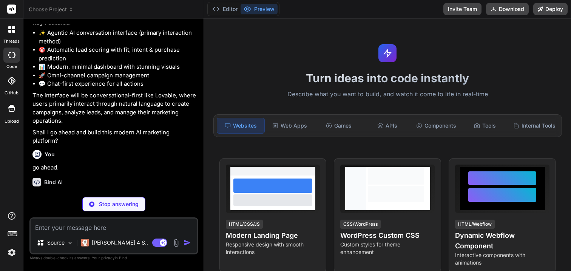
scroll to position [461, 0]
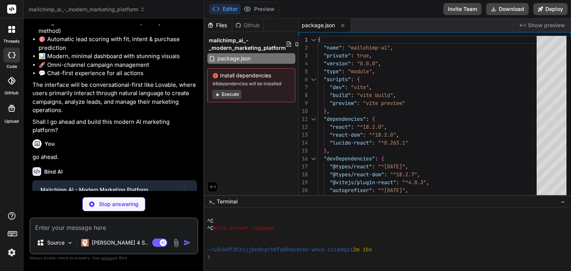
type textarea "x"
type textarea "<div id="root"></div> <script type="module" src="/src/main.jsx"></script> </bod…"
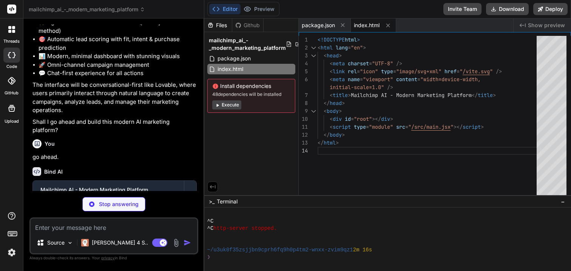
type textarea "x"
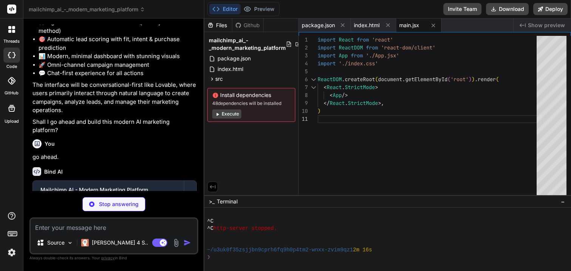
type textarea "x"
type textarea "@keyframes pulse { 0%, 100% { opacity: 1; } 50% { opacity: 0.5; } } }"
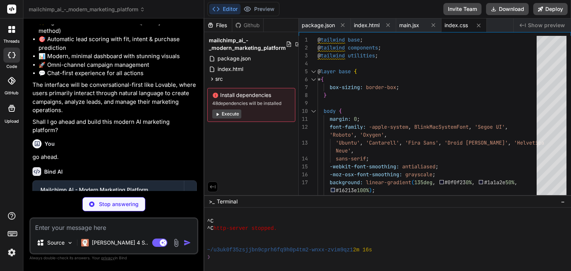
type textarea "x"
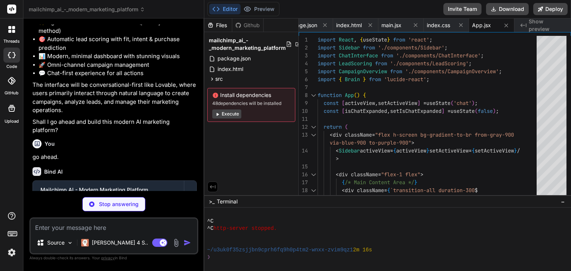
type textarea "x"
type textarea "export default Sidebar;"
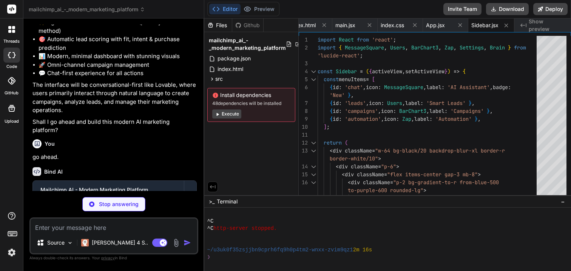
scroll to position [572, 0]
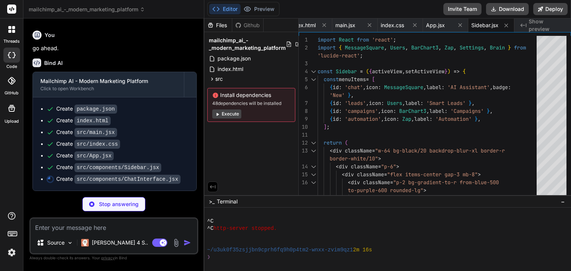
type textarea "x"
type textarea "export default ChatInterface;"
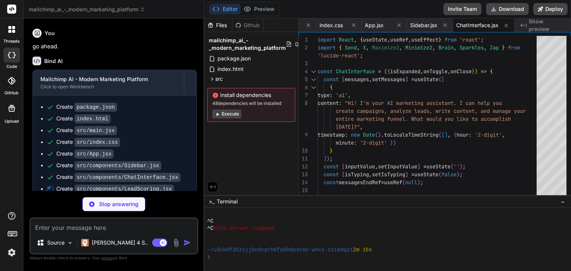
scroll to position [583, 0]
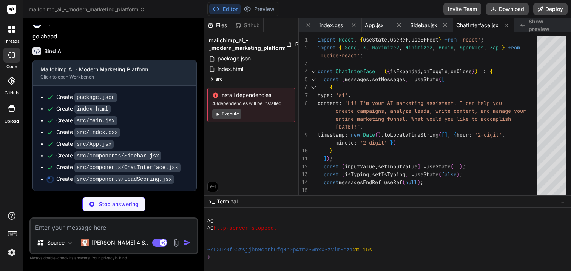
type textarea "x"
type textarea "export default LeadScoring;"
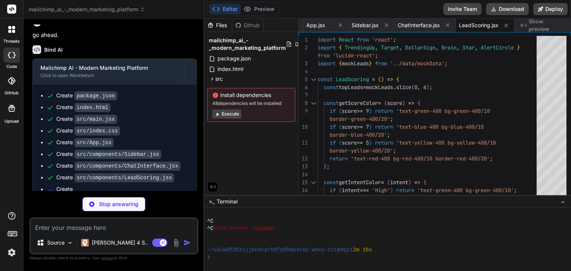
scroll to position [603, 0]
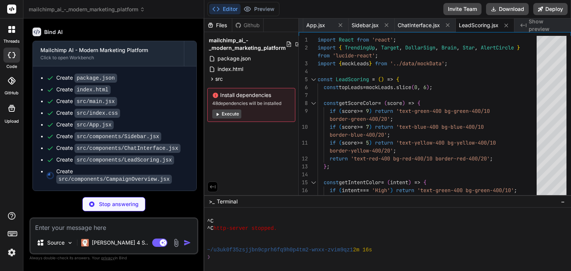
type textarea "x"
type textarea "</div> ); }; export default CampaignOverview;"
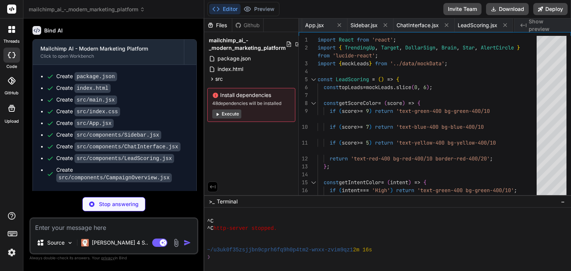
type textarea "x"
type textarea "} ];"
type textarea "x"
type textarea "} }, }, plugins: [], }"
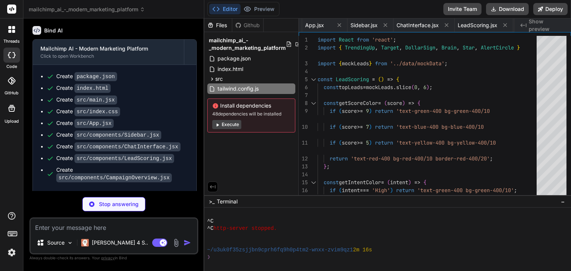
type textarea "x"
type textarea "export default { plugins: { tailwindcss: {}, autoprefixer: {}, }, }"
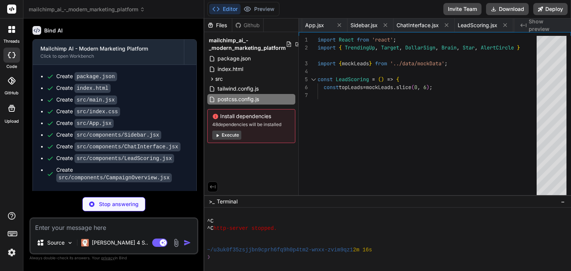
type textarea "x"
type textarea "import { defineConfig } from 'vite' import react from '@vitejs/plugin-react' //…"
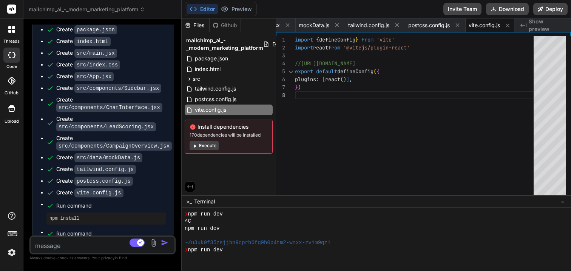
scroll to position [712, 0]
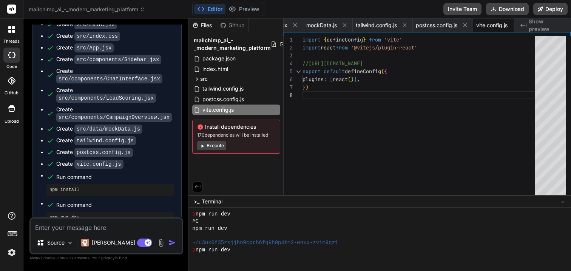
drag, startPoint x: 203, startPoint y: 120, endPoint x: 173, endPoint y: 117, distance: 30.0
click at [173, 117] on div "Bind AI Web Search Created with Pixso. Code Generator You Bind AI 🔹 Project : M…" at bounding box center [106, 144] width 166 height 253
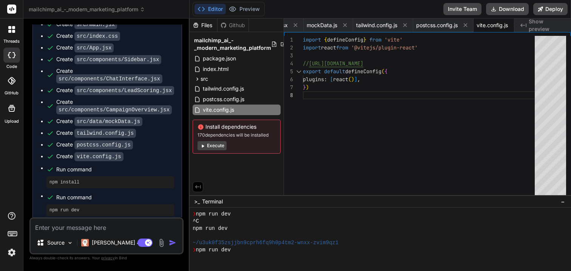
scroll to position [727, 0]
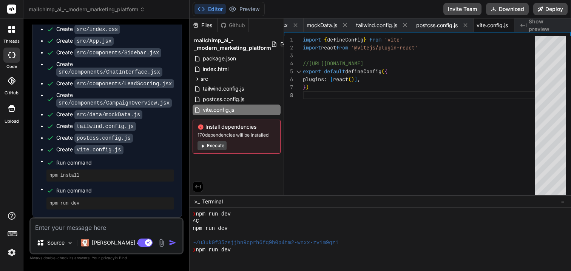
click at [211, 146] on button "Execute" at bounding box center [211, 145] width 29 height 9
type textarea "x"
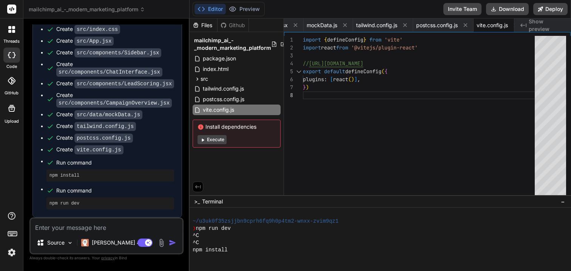
scroll to position [452, 0]
click at [330, 26] on span "mockData.js" at bounding box center [322, 26] width 31 height 8
type textarea "} ];"
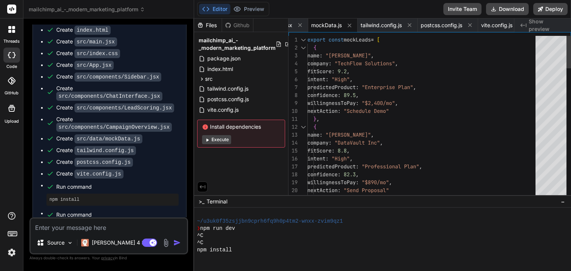
scroll to position [720, 0]
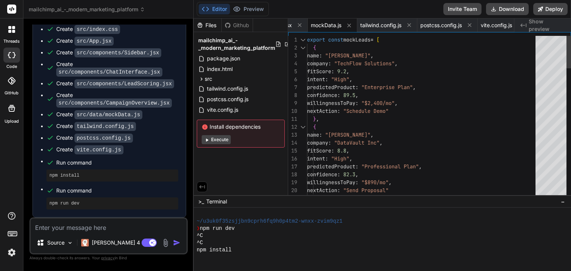
drag, startPoint x: 189, startPoint y: 113, endPoint x: 177, endPoint y: 113, distance: 11.7
click at [177, 113] on div "Bind AI Web Search Created with Pixso. Code Generator You Bind AI 🔹 Project : M…" at bounding box center [108, 144] width 170 height 253
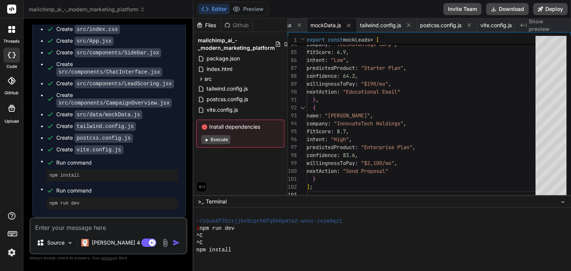
click at [207, 260] on div at bounding box center [372, 257] width 353 height 7
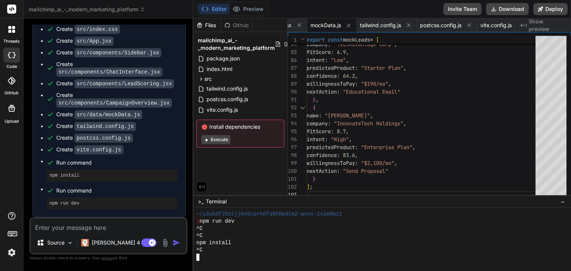
scroll to position [459, 0]
click at [543, 7] on icon at bounding box center [540, 8] width 5 height 5
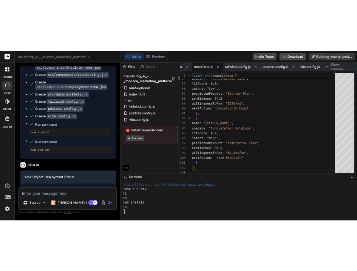
scroll to position [785, 0]
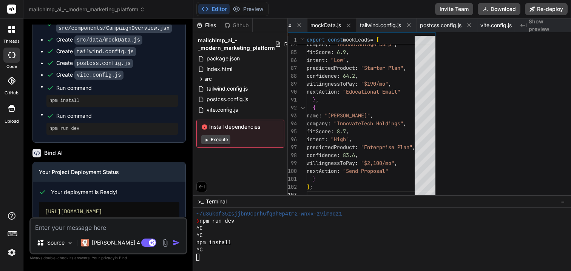
type textarea "x"
type textarea "predictedProduct: "Enterprise Plan", confidence: 83.6, willingnessToPay: "$2,10…"
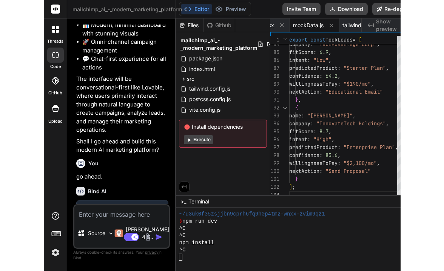
scroll to position [1136, 0]
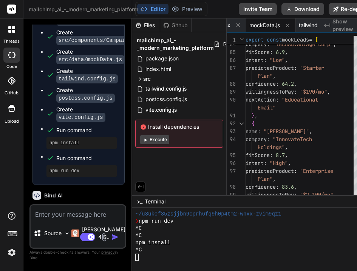
type textarea "x"
type textarea "willingnessToPay: "$2,100/mo", nextAction: "Send Proposal" } ];"
type textarea "x"
type textarea "} ];"
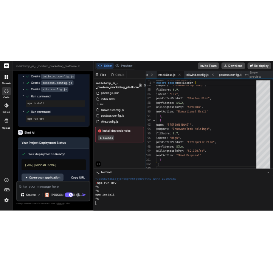
scroll to position [929, 0]
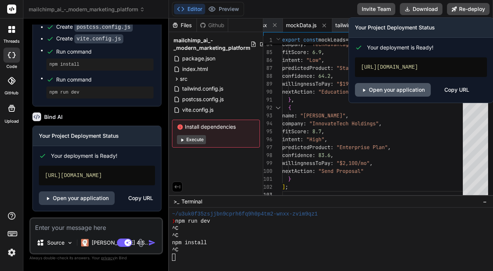
click at [392, 96] on link "Open your application" at bounding box center [393, 90] width 76 height 14
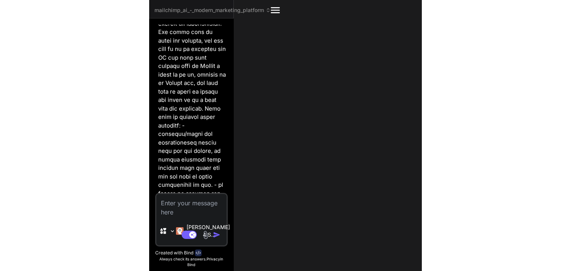
scroll to position [0, 0]
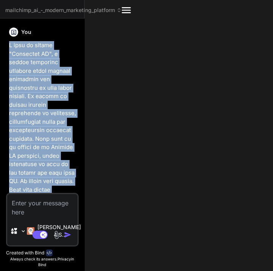
copy div "I want to create "Mailchimp AI", a modern marketing platform which enables mark…"
click at [119, 88] on div "mailchimp_ai_-_modern_marketing_platform Created with Pixso. Bind AI Web Search…" at bounding box center [136, 135] width 273 height 271
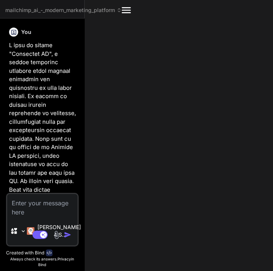
type textarea "x"
type textarea "predictedProduct: "Enterprise Plan", confidence: 83.6, willingnessToPay: "$2,10…"
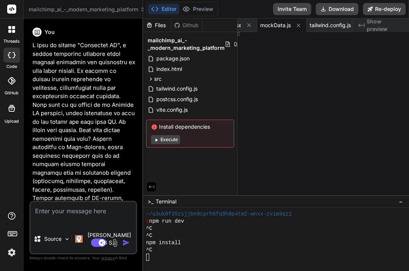
type textarea "x"
type textarea "} ];"
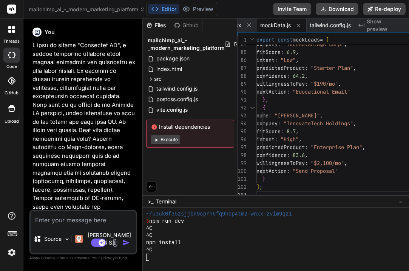
type textarea "x"
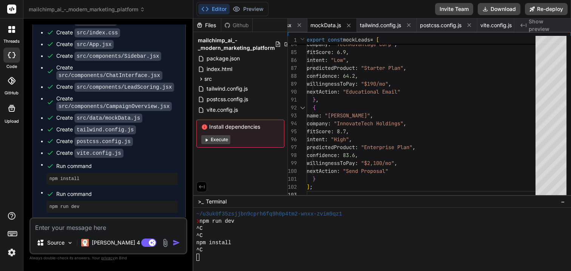
scroll to position [838, 0]
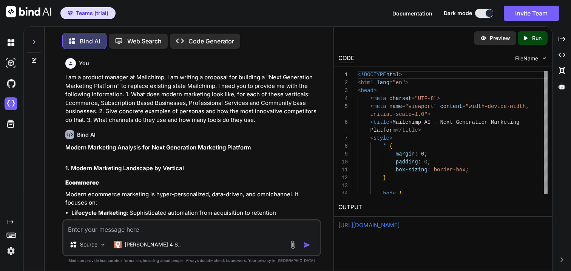
scroll to position [1505, 0]
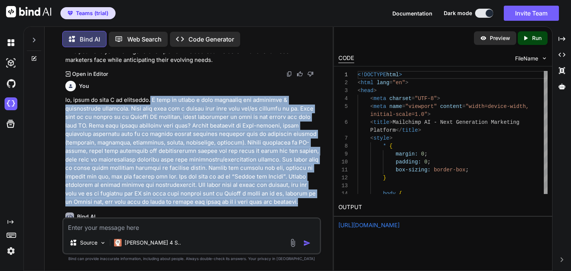
click at [141, 138] on p at bounding box center [192, 151] width 254 height 111
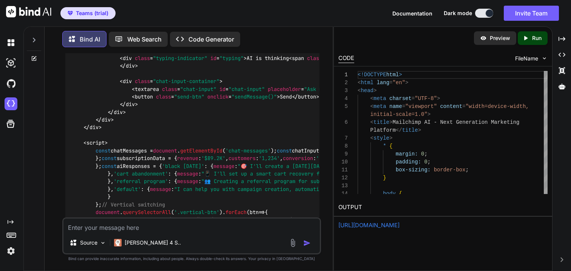
scroll to position [2949, 0]
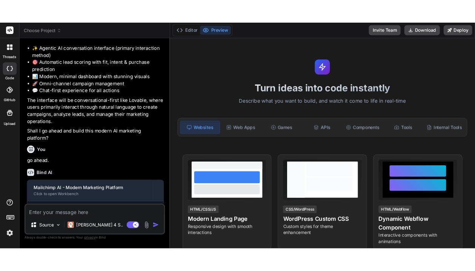
scroll to position [678, 0]
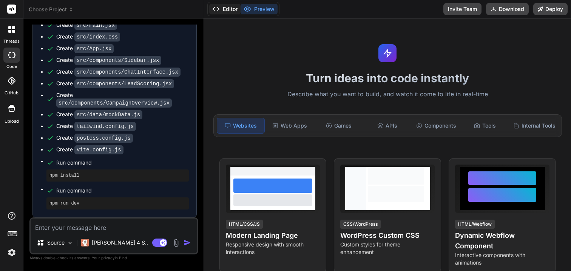
click at [233, 12] on button "Editor" at bounding box center [224, 9] width 31 height 11
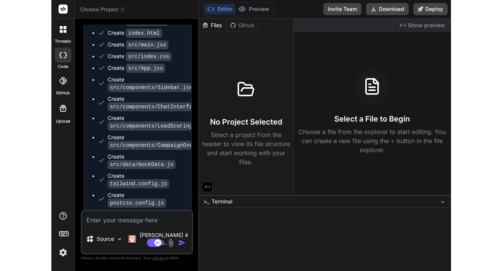
scroll to position [906, 0]
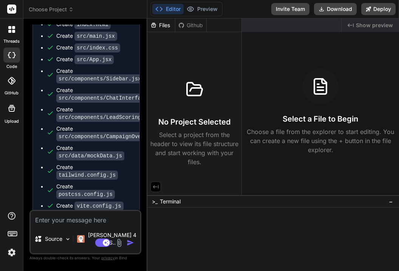
drag, startPoint x: 1, startPoint y: 93, endPoint x: -38, endPoint y: 93, distance: 38.9
click at [0, 93] on html "threads code GitHub Upload Choose Project Created with Pixso. Bind AI Web Searc…" at bounding box center [199, 135] width 399 height 271
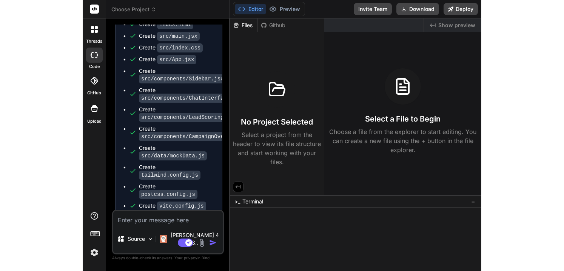
scroll to position [686, 0]
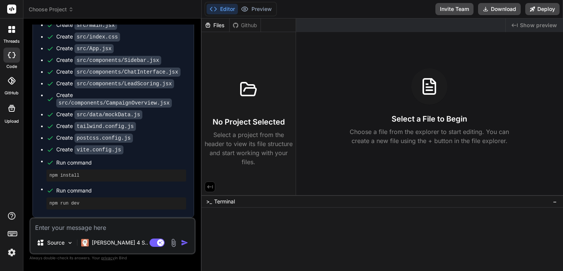
type textarea "x"
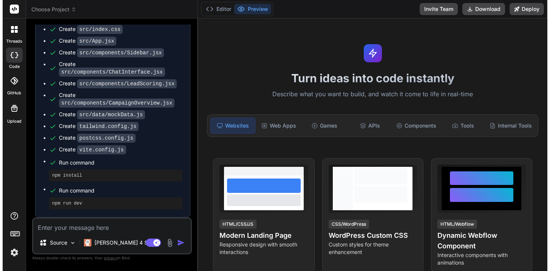
scroll to position [686, 0]
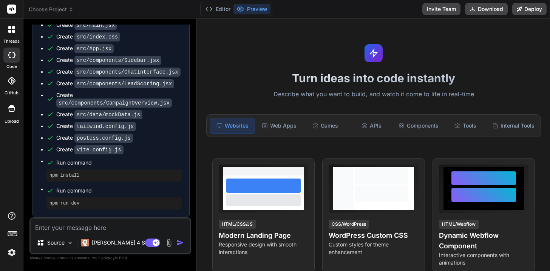
click at [13, 253] on img at bounding box center [11, 252] width 13 height 13
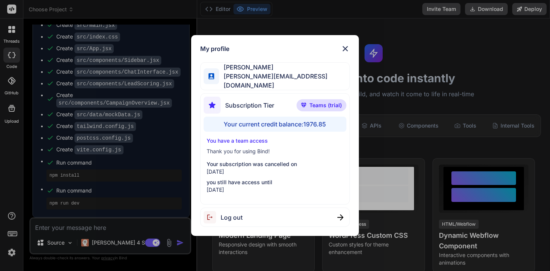
click at [232, 216] on span "Log out" at bounding box center [231, 217] width 22 height 9
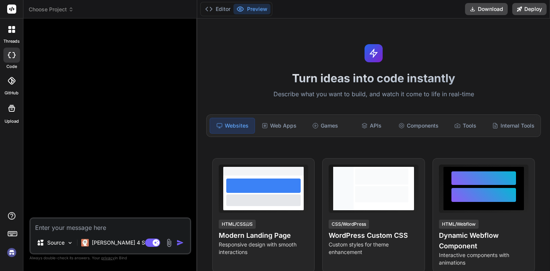
click at [14, 250] on img at bounding box center [11, 252] width 13 height 13
click at [59, 6] on span "Choose Project" at bounding box center [51, 10] width 45 height 8
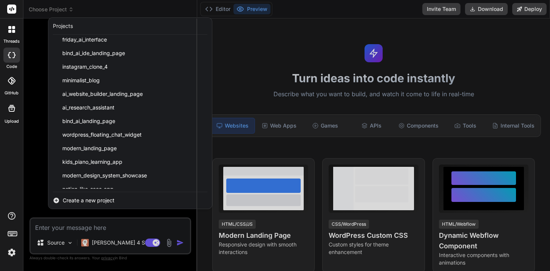
scroll to position [1140, 0]
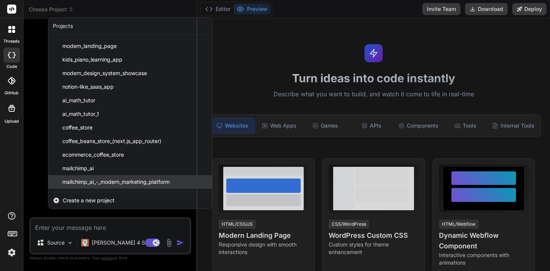
click at [95, 179] on span "mailchimp_ai_-_modern_marketing_platform" at bounding box center [115, 182] width 107 height 8
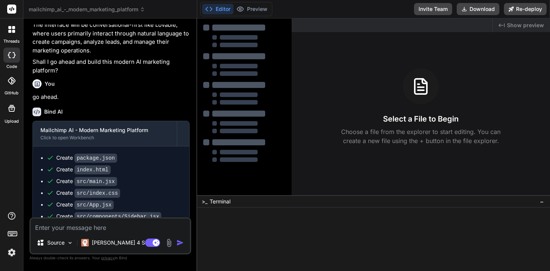
scroll to position [686, 0]
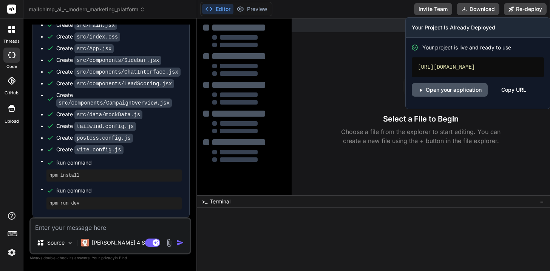
click at [448, 97] on link "Open your application" at bounding box center [449, 90] width 76 height 14
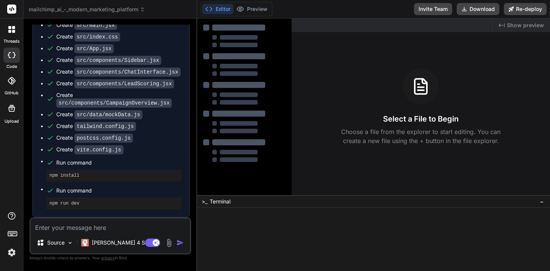
click at [89, 10] on span "mailchimp_ai_-_modern_marketing_platform" at bounding box center [87, 10] width 116 height 8
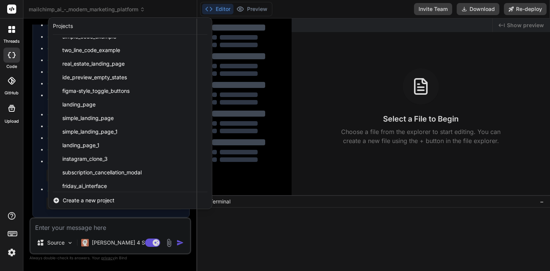
scroll to position [1140, 0]
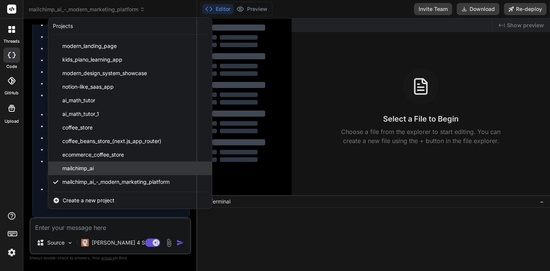
click at [106, 165] on div "mailchimp_ai" at bounding box center [129, 169] width 163 height 14
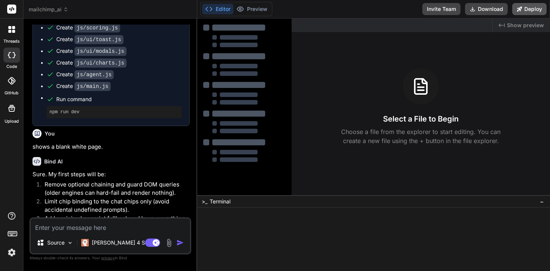
click at [526, 9] on button "Deploy" at bounding box center [529, 9] width 34 height 12
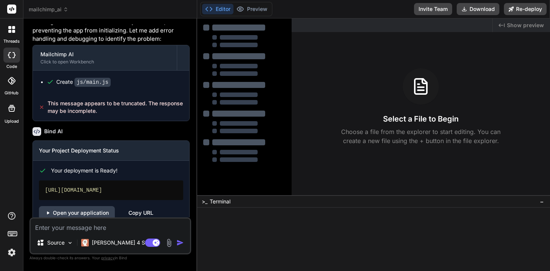
scroll to position [1449, 0]
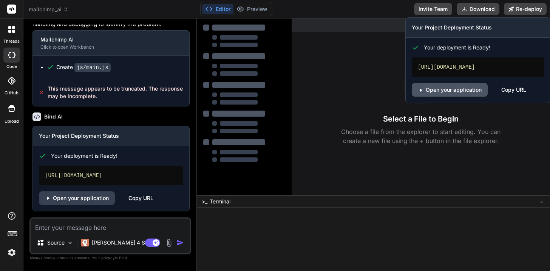
click at [449, 87] on link "Open your application" at bounding box center [449, 90] width 76 height 14
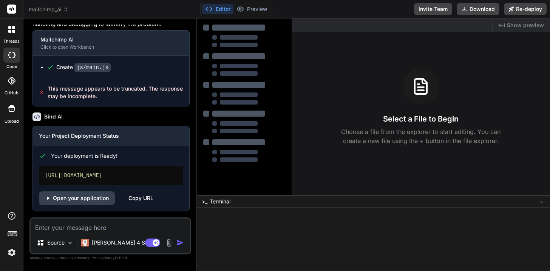
click at [60, 12] on span "mailchimp_ai" at bounding box center [49, 10] width 40 height 8
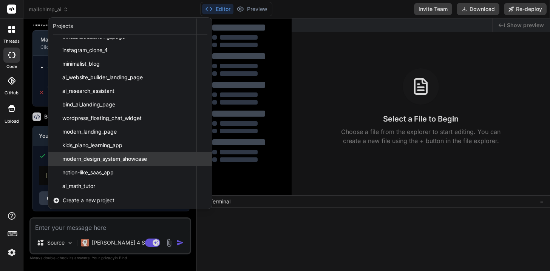
scroll to position [1140, 0]
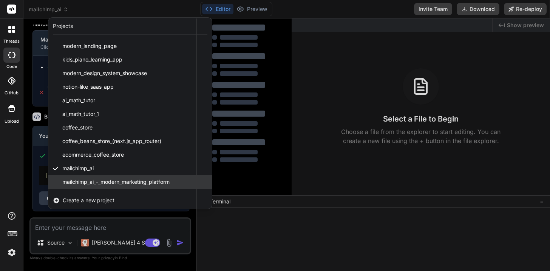
click at [120, 179] on span "mailchimp_ai_-_modern_marketing_platform" at bounding box center [115, 182] width 107 height 8
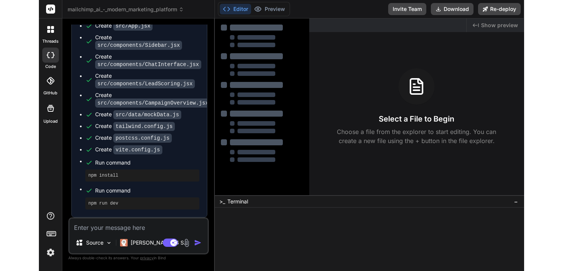
scroll to position [686, 0]
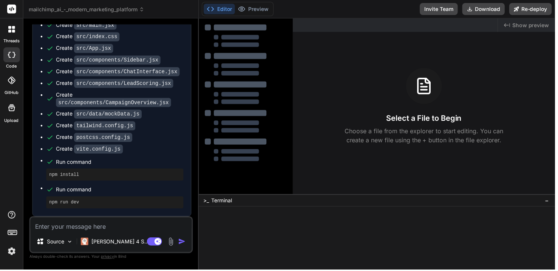
type textarea "x"
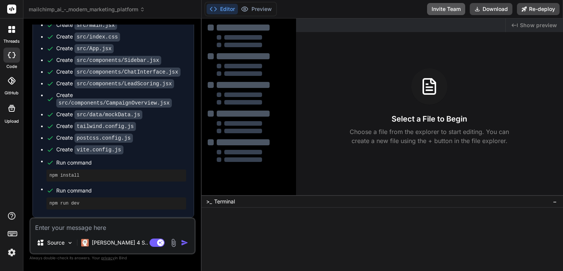
click at [439, 9] on button "Invite Team" at bounding box center [446, 9] width 38 height 12
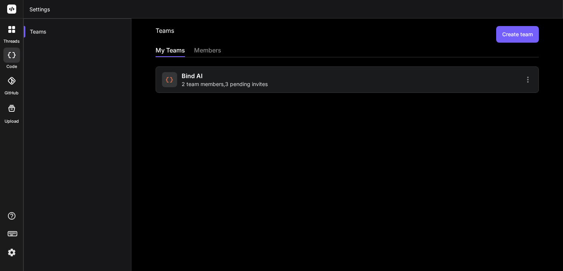
click at [228, 81] on span "2 team members , 3 pending invites" at bounding box center [225, 84] width 86 height 8
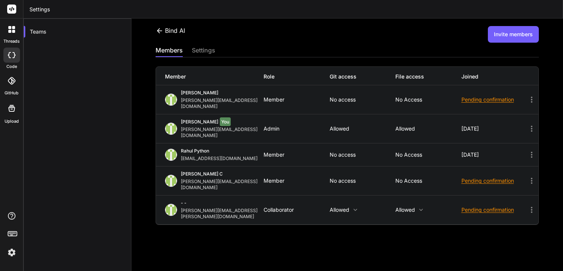
click at [159, 28] on icon at bounding box center [160, 31] width 8 height 8
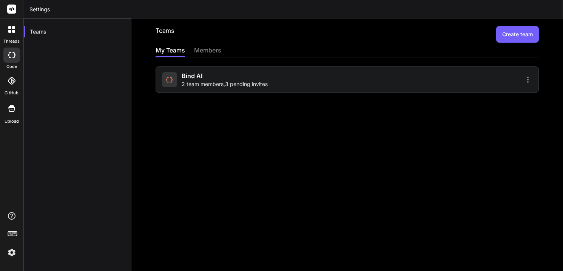
click at [217, 85] on span "2 team members , 3 pending invites" at bounding box center [225, 84] width 86 height 8
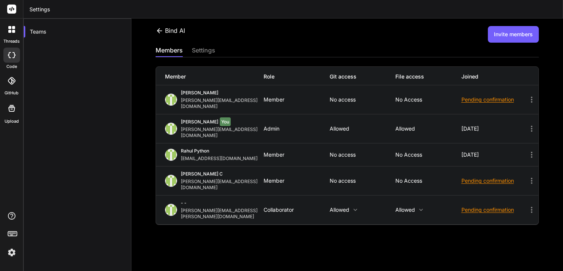
click at [12, 253] on img at bounding box center [11, 252] width 13 height 13
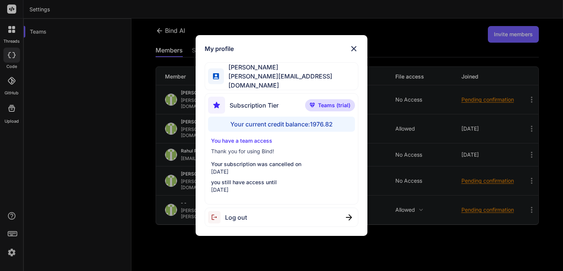
click at [277, 216] on div "Log out" at bounding box center [282, 217] width 154 height 19
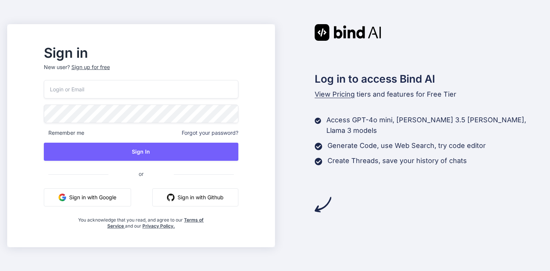
click at [103, 193] on button "Sign in with Google" at bounding box center [87, 197] width 87 height 18
